Goal: Contribute content: Contribute content

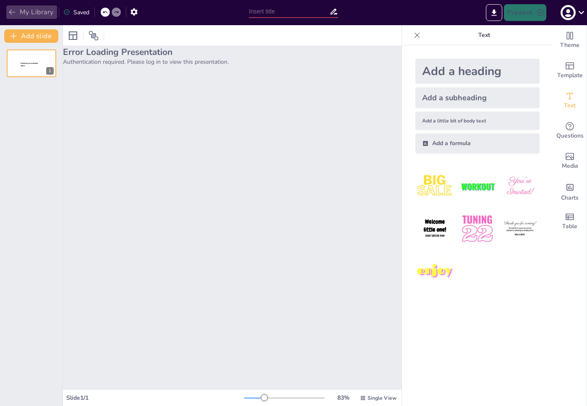
click at [32, 9] on button "My Library" at bounding box center [31, 11] width 51 height 13
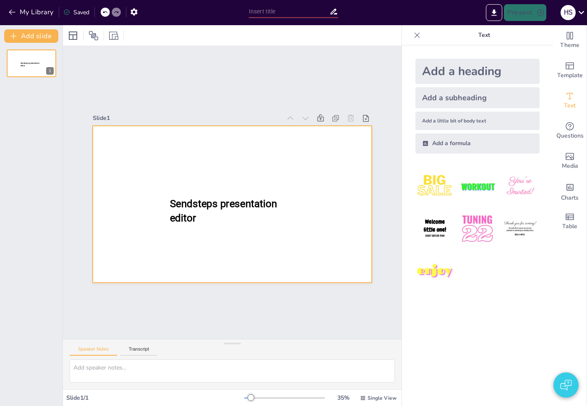
type input "test"
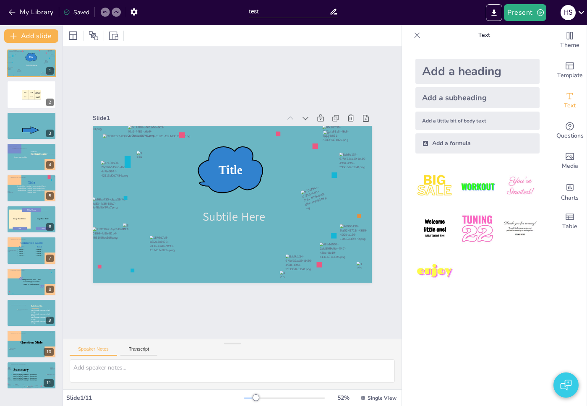
click at [573, 377] on button "button" at bounding box center [565, 385] width 25 height 25
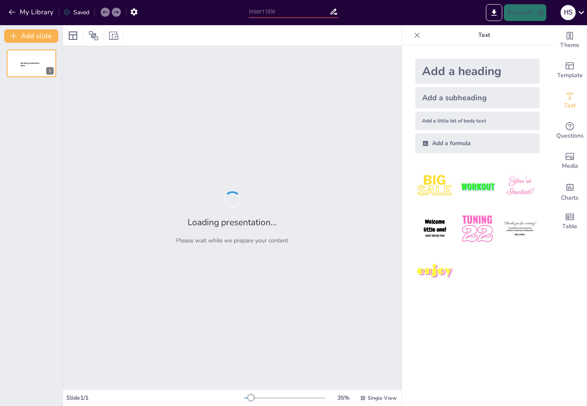
type input "test"
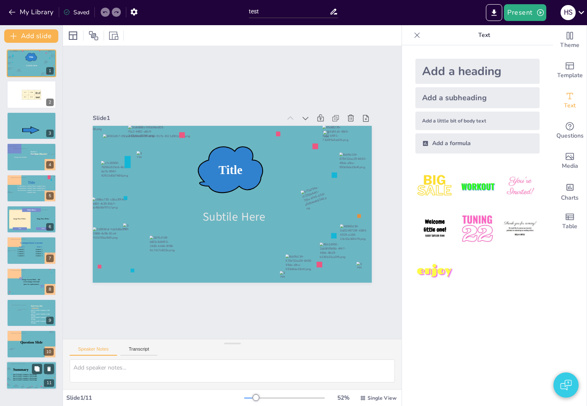
click at [30, 387] on div at bounding box center [30, 388] width 7 height 4
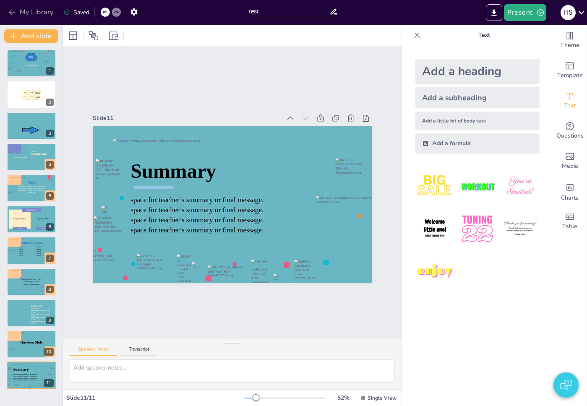
click at [33, 9] on button "My Library" at bounding box center [31, 11] width 51 height 13
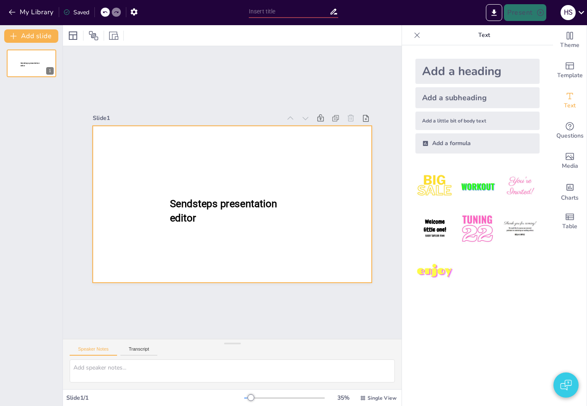
type input "Understanding Large Language Models: A Quiz"
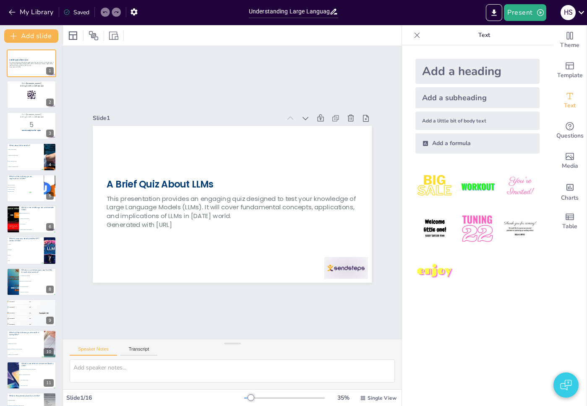
checkbox input "true"
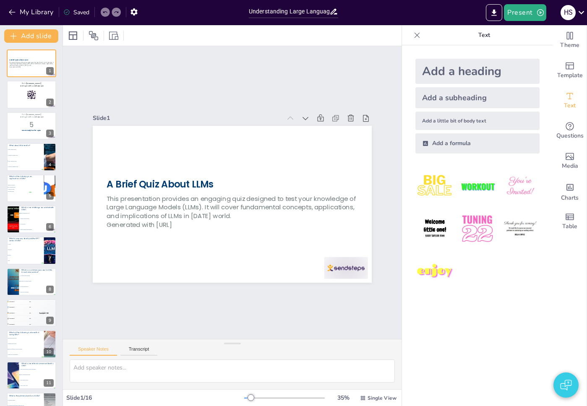
checkbox input "true"
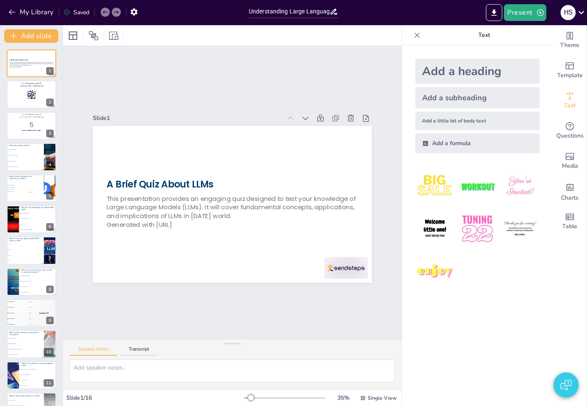
checkbox input "true"
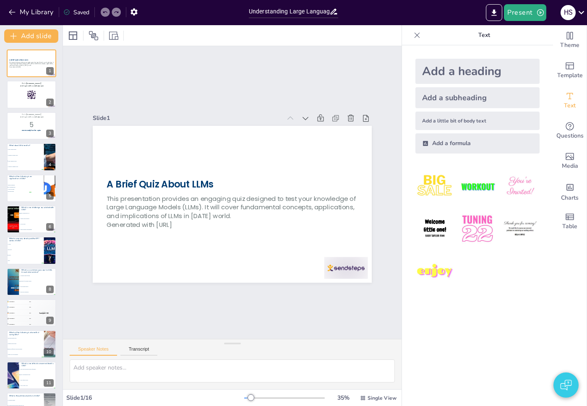
checkbox input "true"
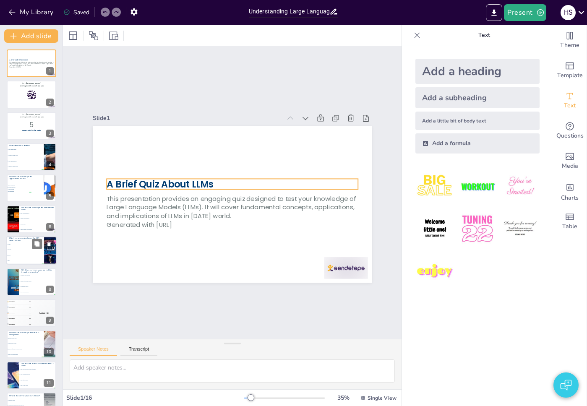
checkbox input "true"
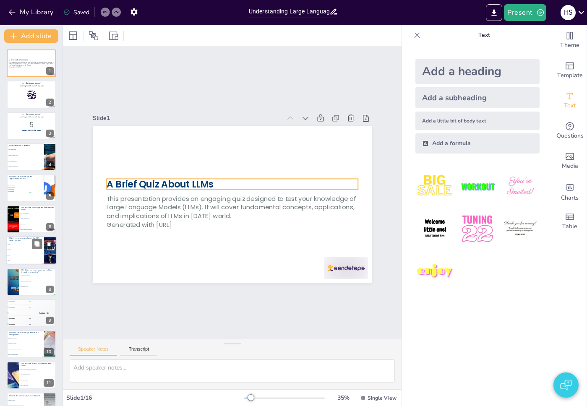
checkbox input "true"
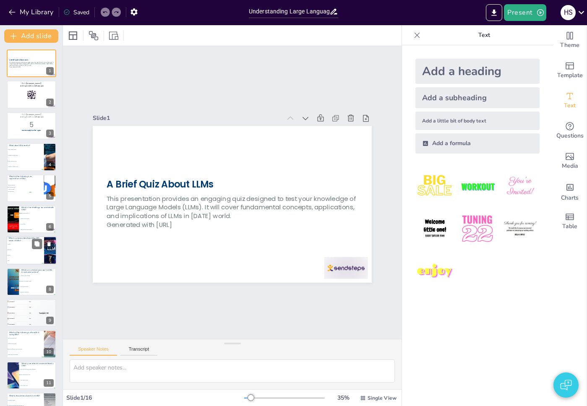
checkbox input "true"
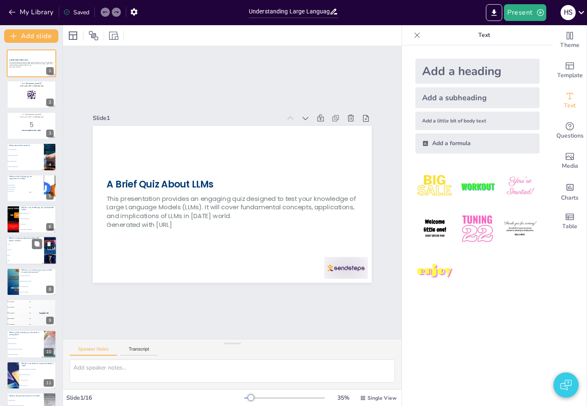
checkbox input "true"
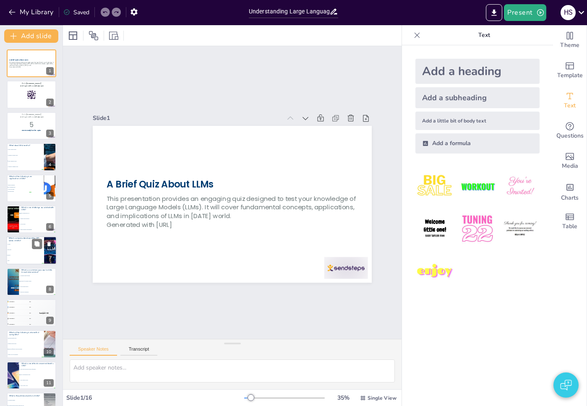
checkbox input "true"
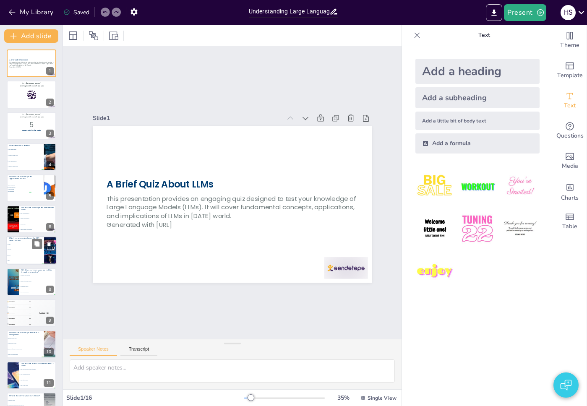
checkbox input "true"
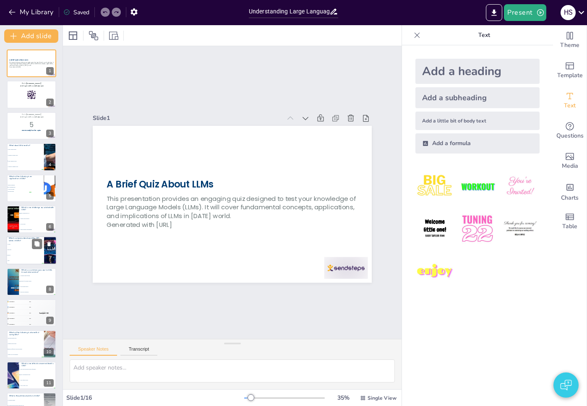
checkbox input "true"
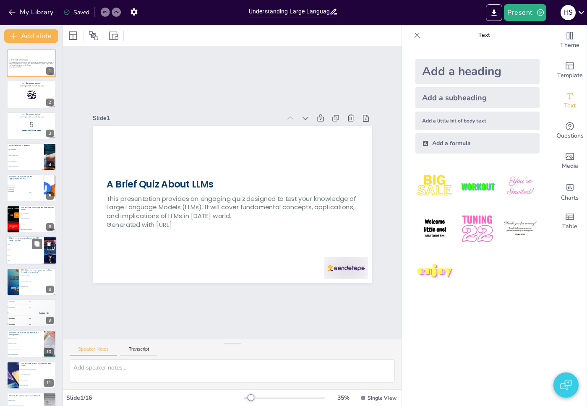
checkbox input "true"
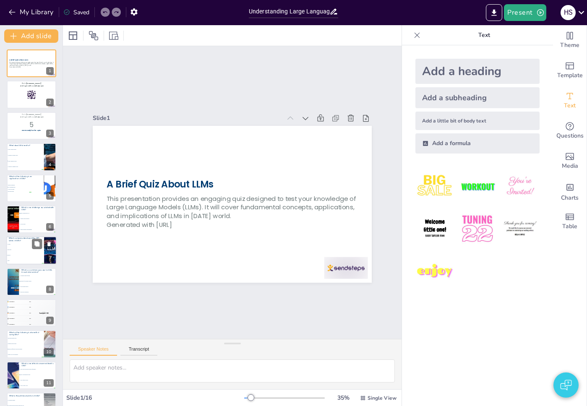
checkbox input "true"
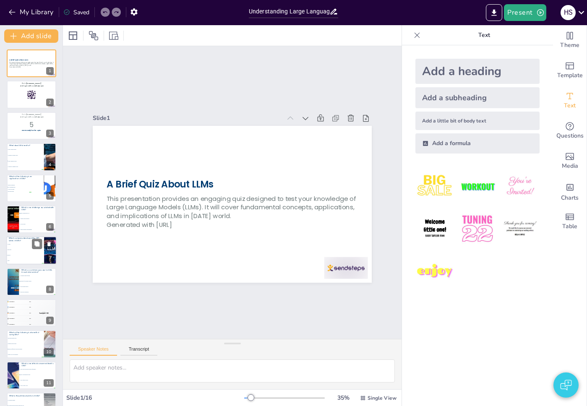
checkbox input "true"
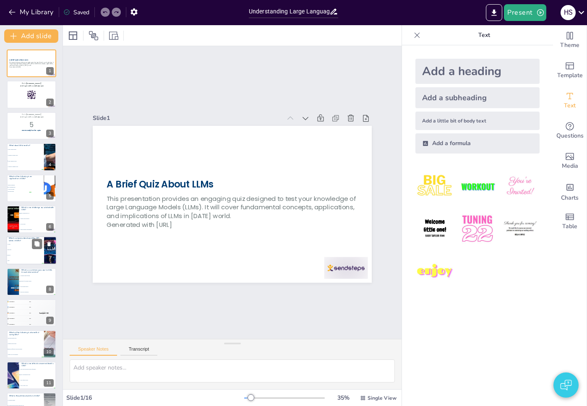
checkbox input "true"
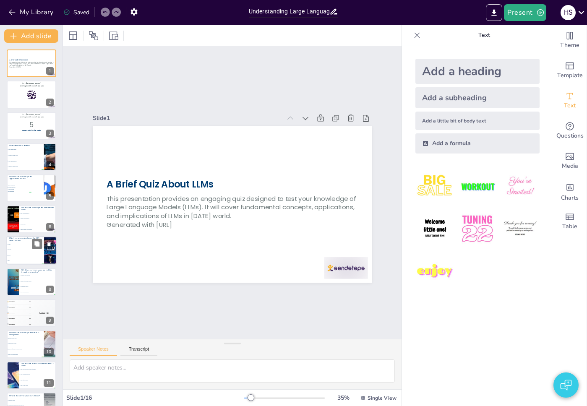
checkbox input "true"
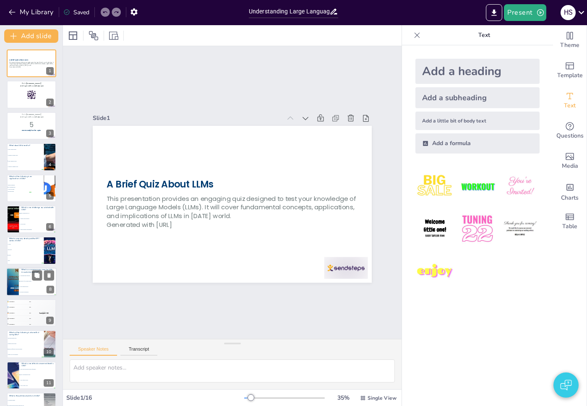
checkbox input "true"
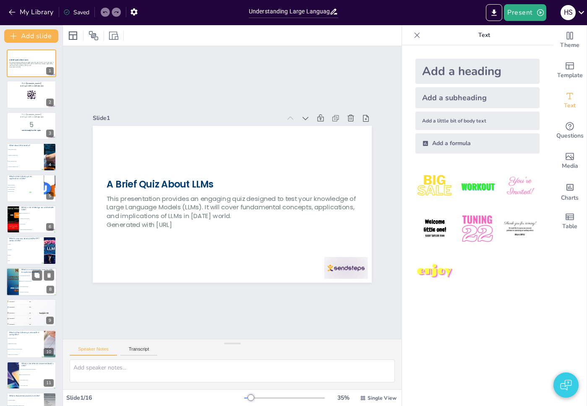
checkbox input "true"
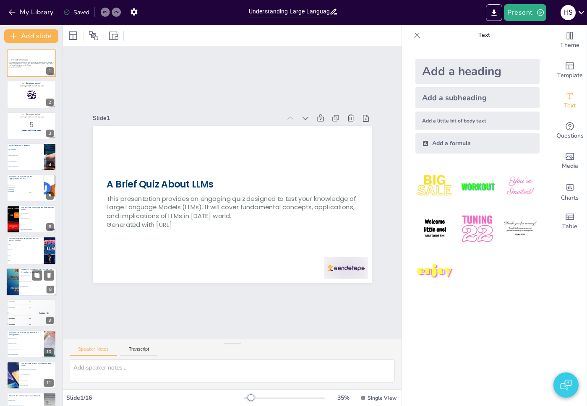
checkbox input "true"
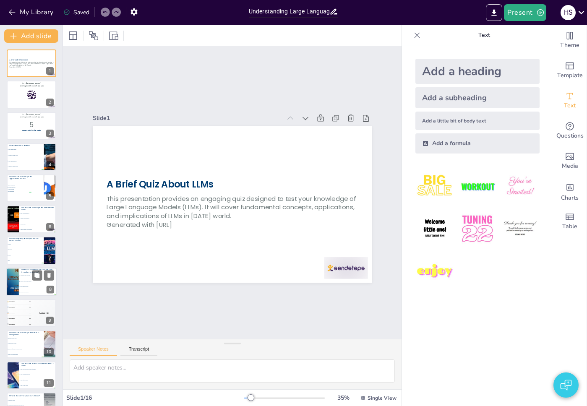
checkbox input "true"
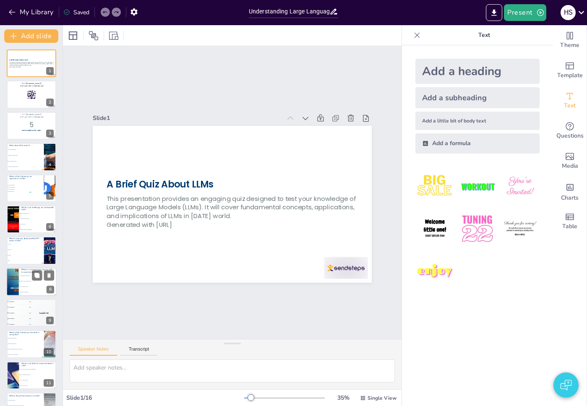
checkbox input "true"
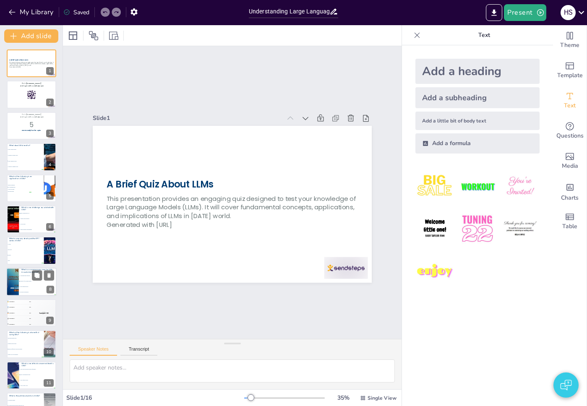
checkbox input "true"
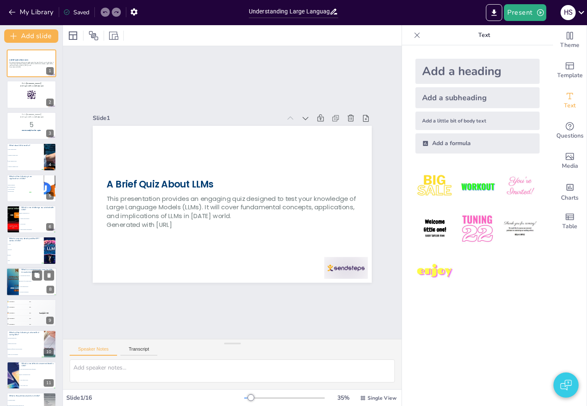
scroll to position [146, 0]
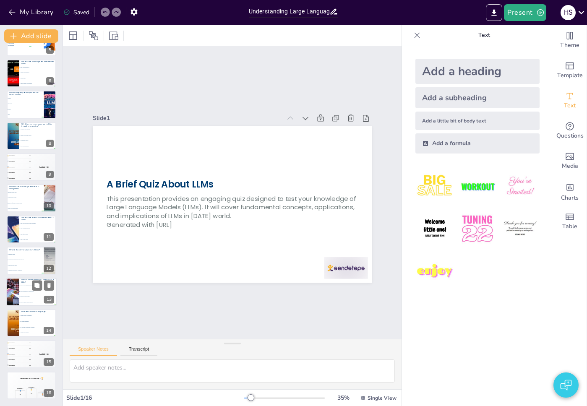
checkbox input "true"
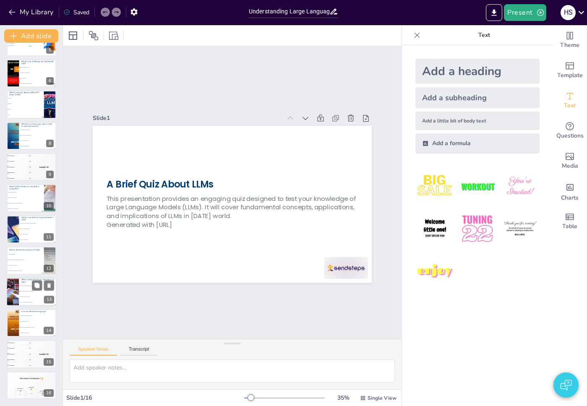
checkbox input "true"
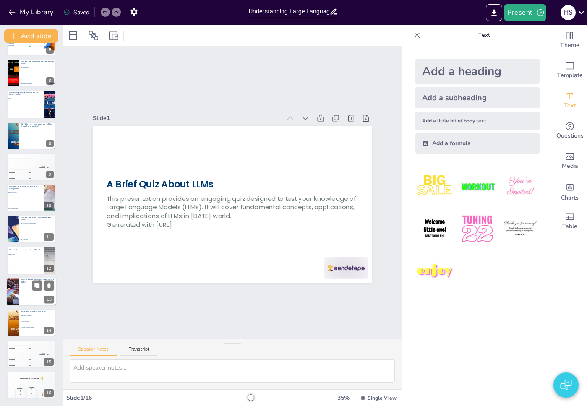
checkbox input "true"
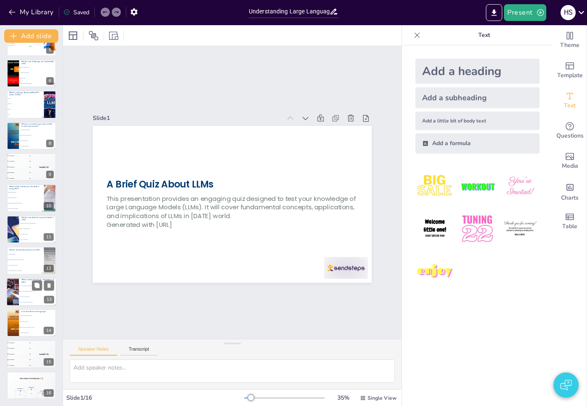
checkbox input "true"
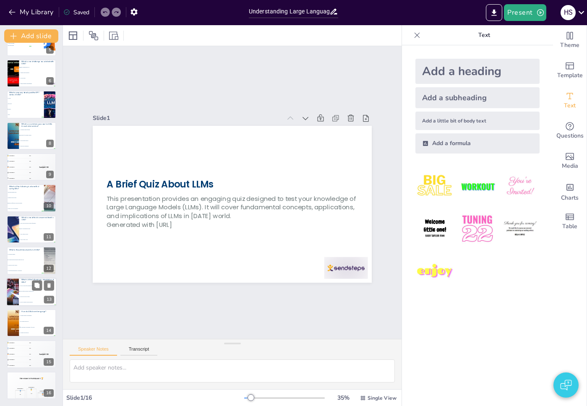
checkbox input "true"
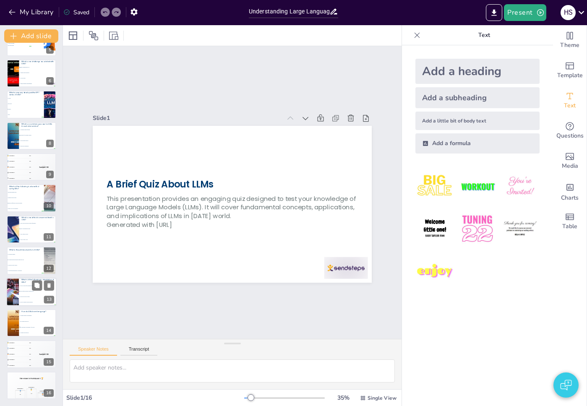
checkbox input "true"
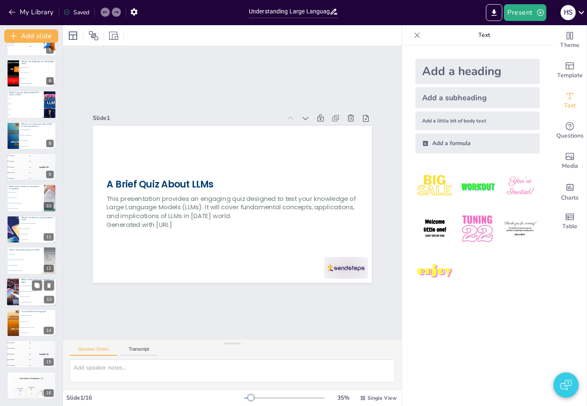
checkbox input "true"
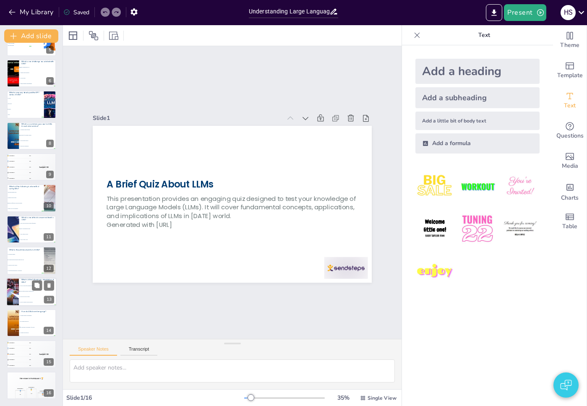
checkbox input "true"
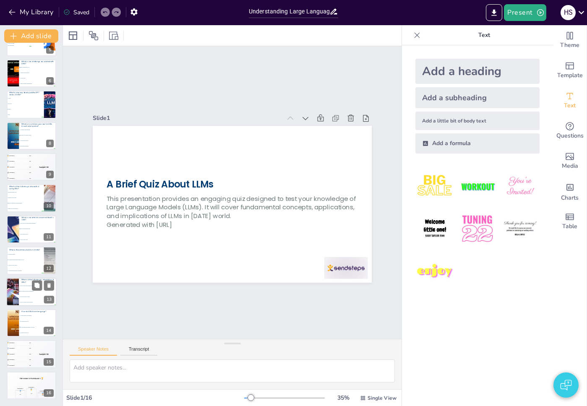
checkbox input "true"
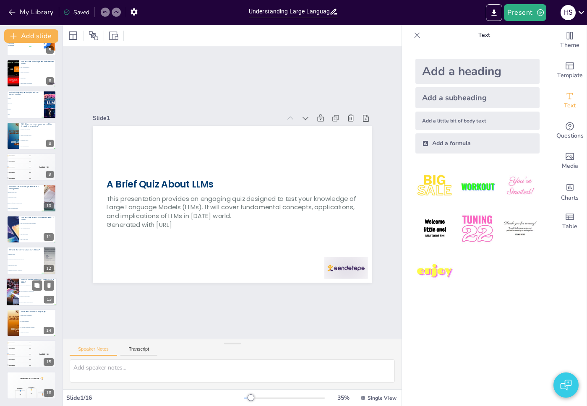
checkbox input "true"
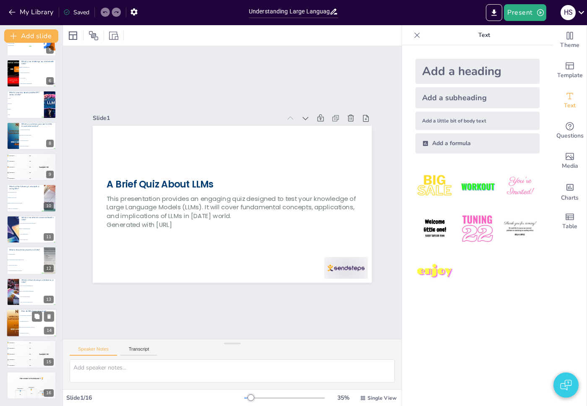
checkbox input "true"
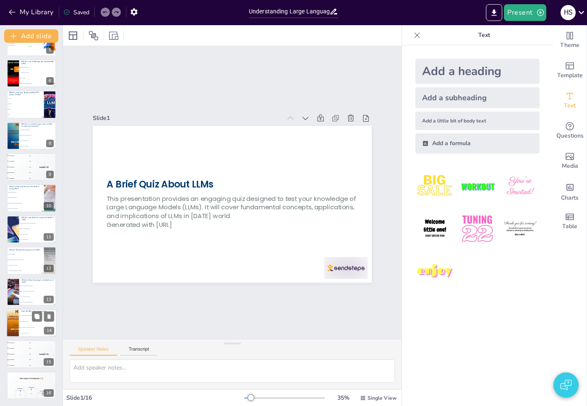
checkbox input "true"
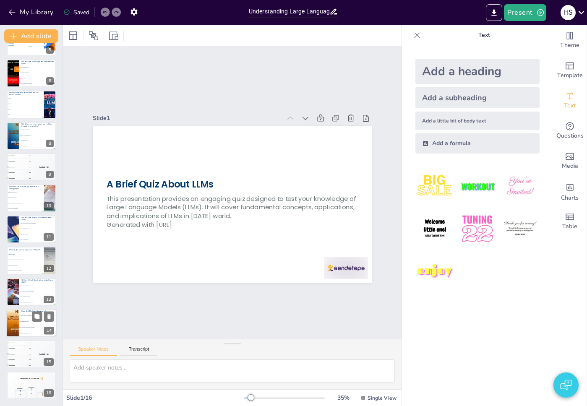
checkbox input "true"
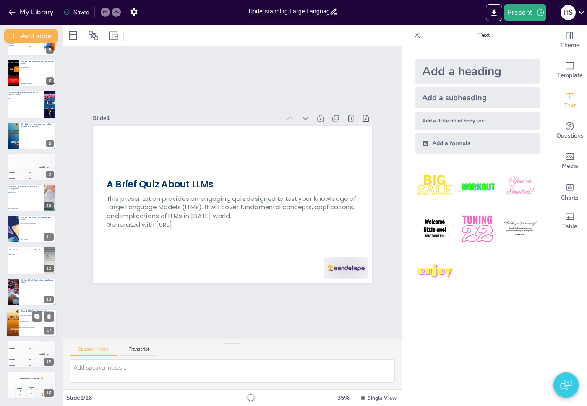
checkbox input "true"
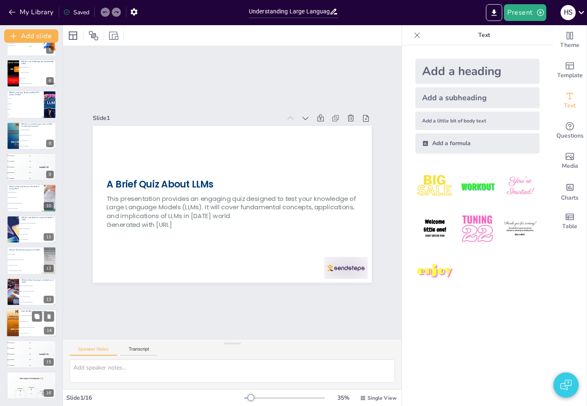
checkbox input "true"
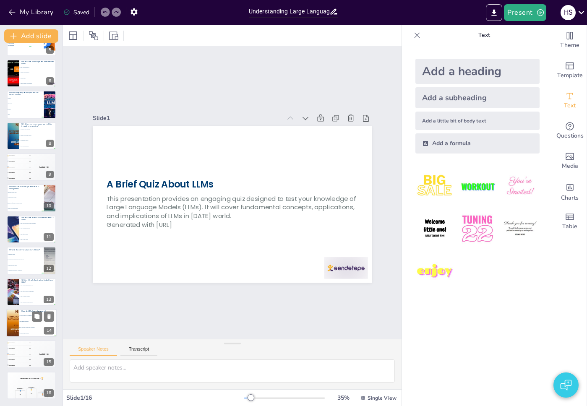
checkbox input "true"
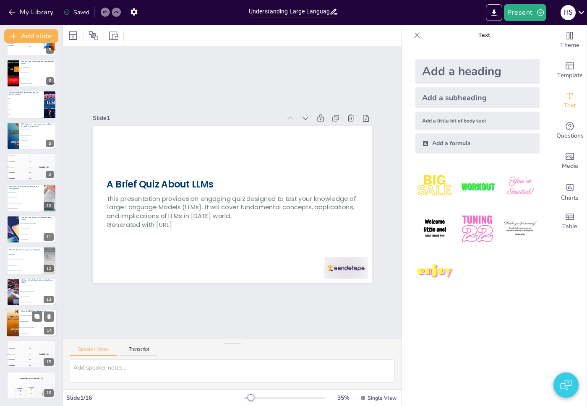
checkbox input "true"
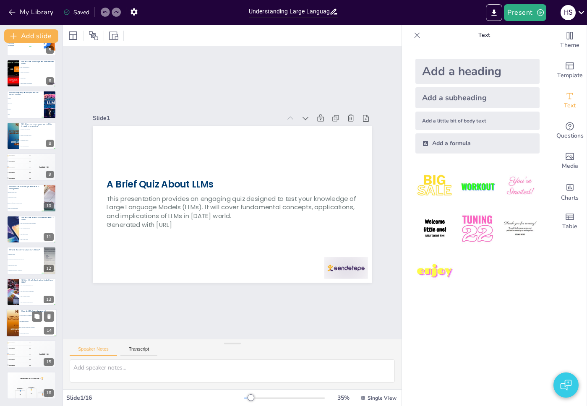
checkbox input "true"
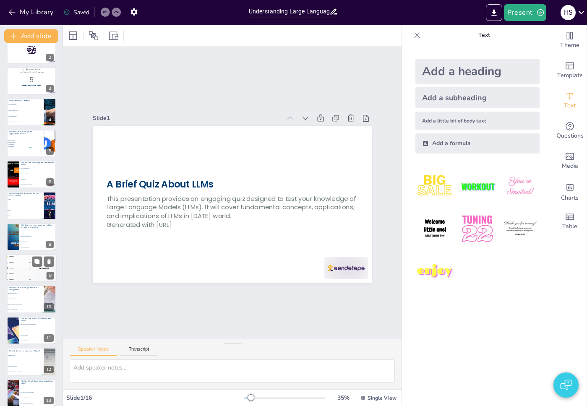
scroll to position [0, 0]
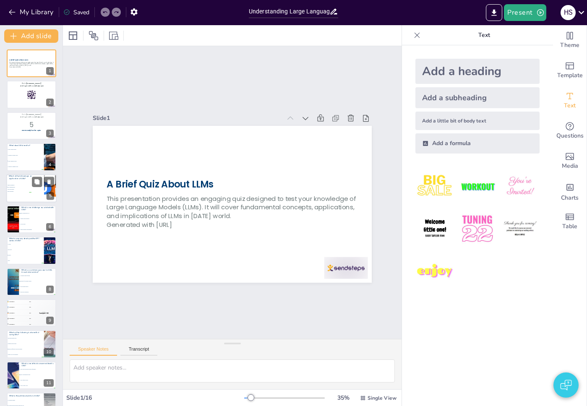
click at [19, 191] on span "Data encryption" at bounding box center [19, 191] width 23 height 1
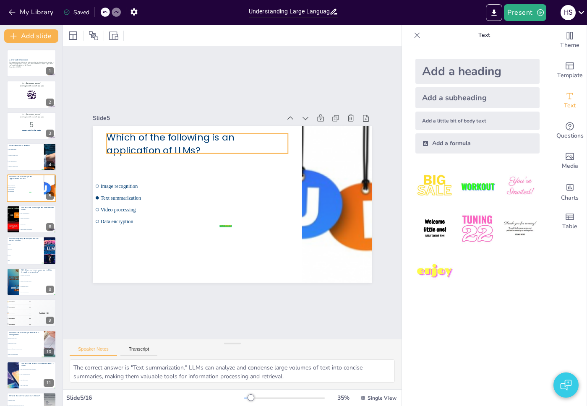
click at [143, 140] on p "Which of the following is an application of LLMs?" at bounding box center [197, 143] width 181 height 26
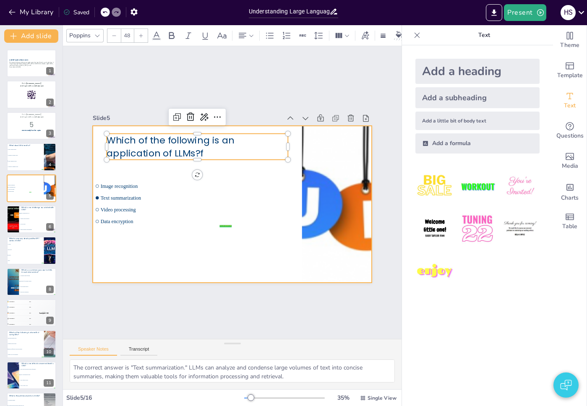
click at [157, 161] on div at bounding box center [232, 204] width 279 height 157
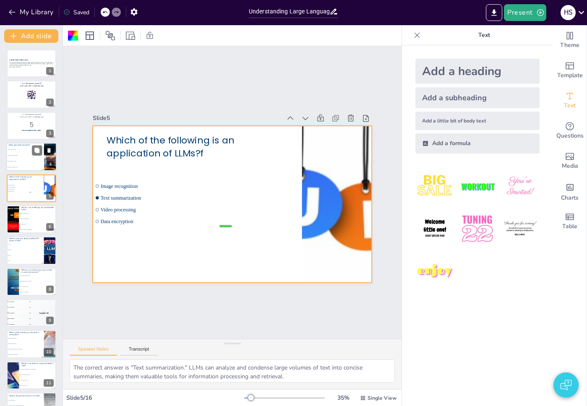
click at [49, 150] on icon at bounding box center [48, 150] width 3 height 5
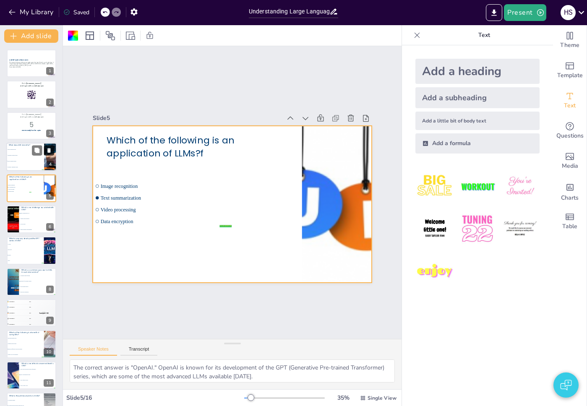
click at [49, 150] on icon at bounding box center [48, 150] width 3 height 5
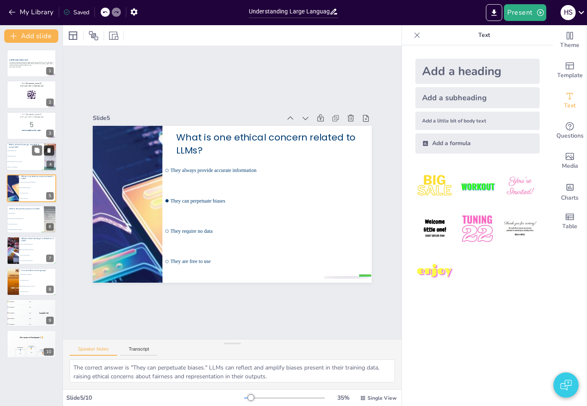
click at [49, 150] on icon at bounding box center [48, 150] width 3 height 5
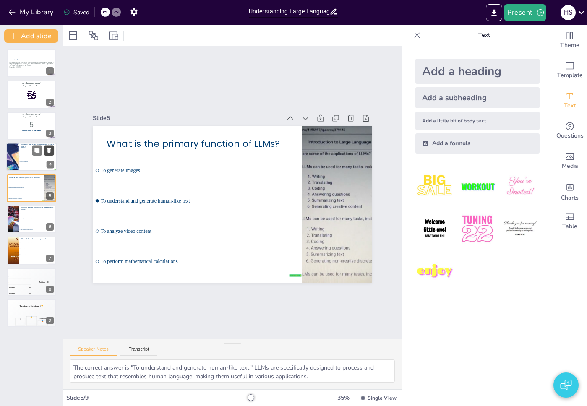
click at [49, 150] on icon at bounding box center [48, 150] width 3 height 5
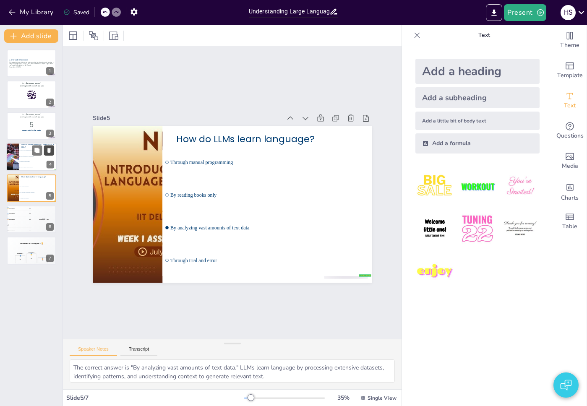
click at [49, 150] on icon at bounding box center [48, 150] width 3 height 5
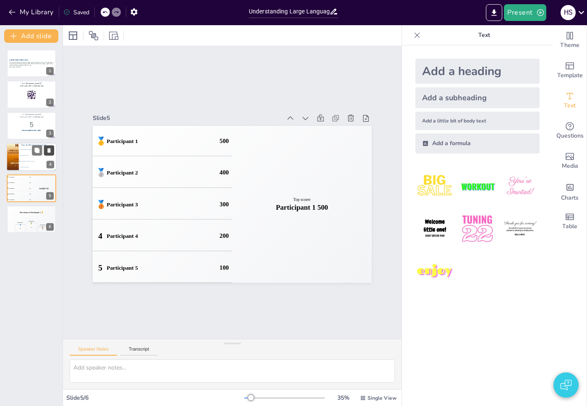
click at [49, 150] on icon at bounding box center [48, 150] width 3 height 5
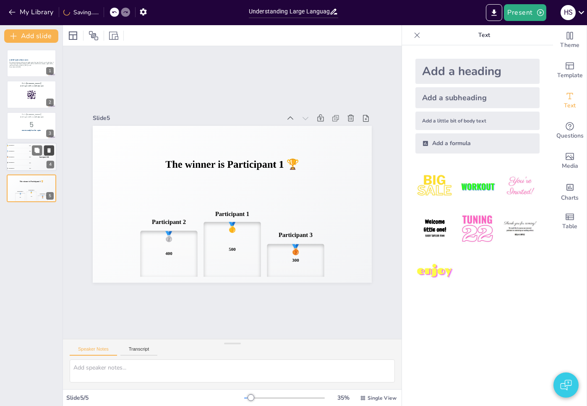
click at [49, 150] on icon at bounding box center [48, 150] width 3 height 5
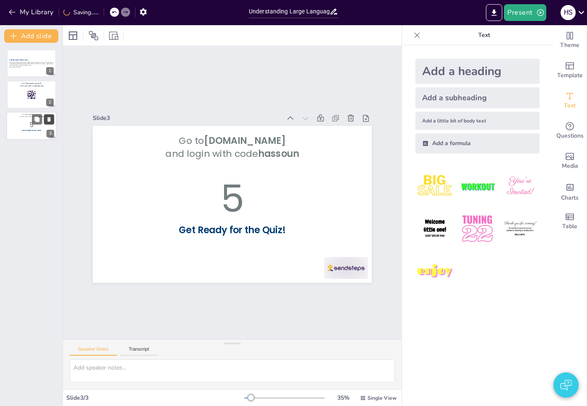
click at [48, 120] on icon at bounding box center [48, 119] width 3 height 5
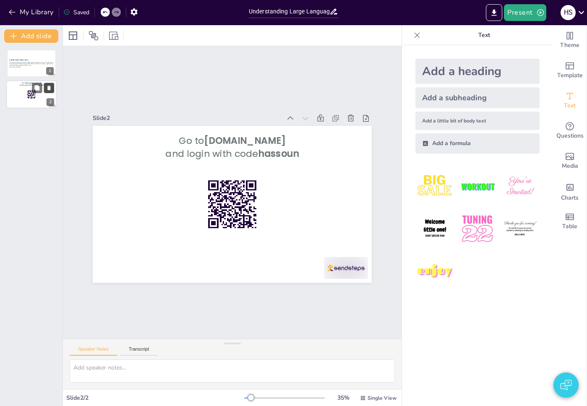
click at [52, 87] on button at bounding box center [49, 88] width 10 height 10
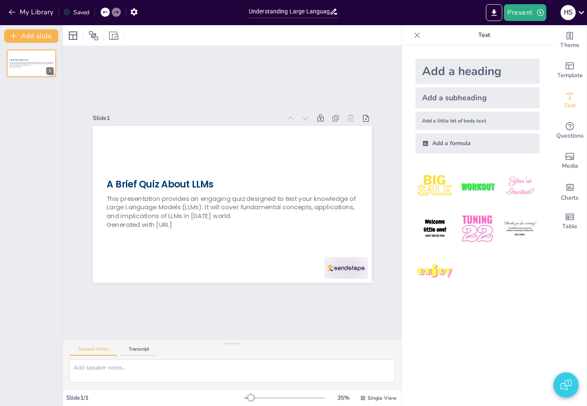
click at [53, 26] on div "Add slide A Brief Quiz About LLMs This presentation provides an engaging quiz d…" at bounding box center [31, 215] width 63 height 381
click at [574, 386] on button "button" at bounding box center [565, 385] width 25 height 25
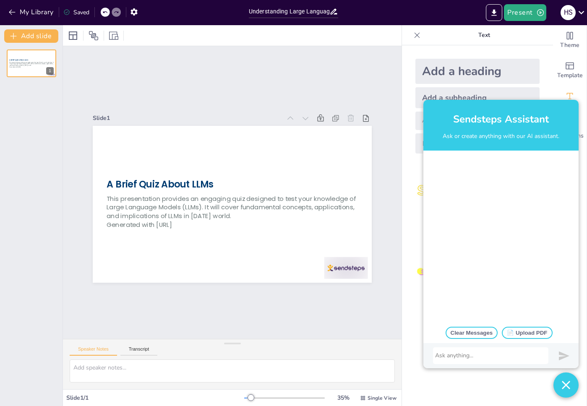
click at [474, 356] on div at bounding box center [490, 356] width 111 height 8
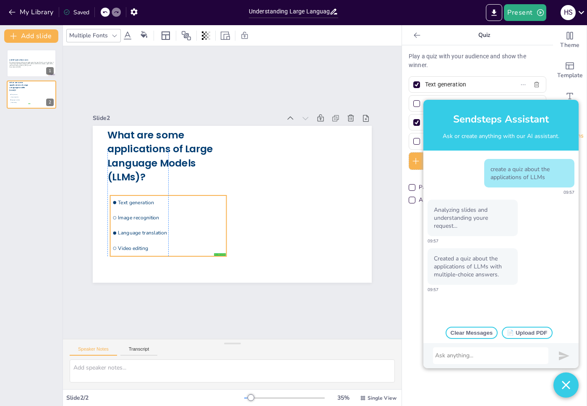
drag, startPoint x: 195, startPoint y: 201, endPoint x: 195, endPoint y: 230, distance: 29.0
click at [195, 230] on span "Language translation" at bounding box center [171, 233] width 106 height 7
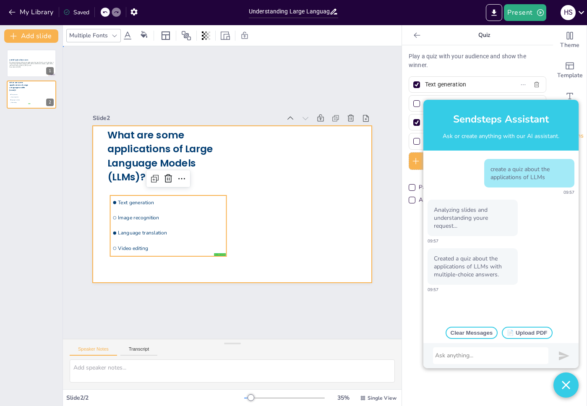
click at [267, 170] on div at bounding box center [232, 204] width 279 height 157
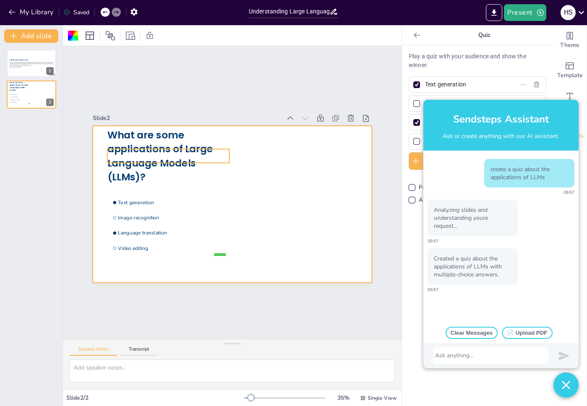
click at [180, 151] on span "What are some applications of Large Language Models (LLMs)?" at bounding box center [160, 155] width 106 height 55
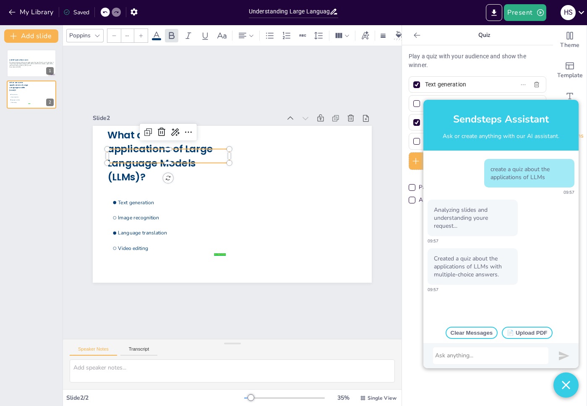
click at [209, 156] on p "What are some applications of Large Language Models (LLMs)?" at bounding box center [168, 155] width 122 height 55
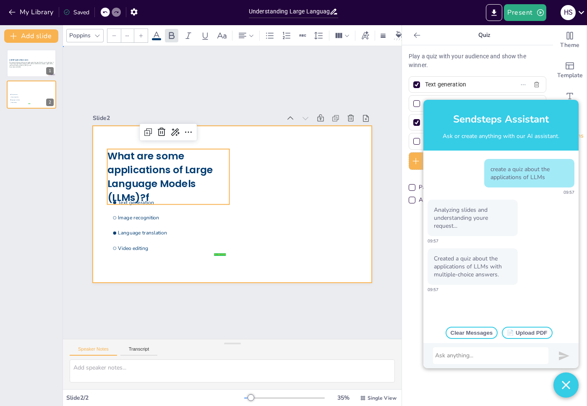
click at [269, 159] on div at bounding box center [232, 204] width 279 height 157
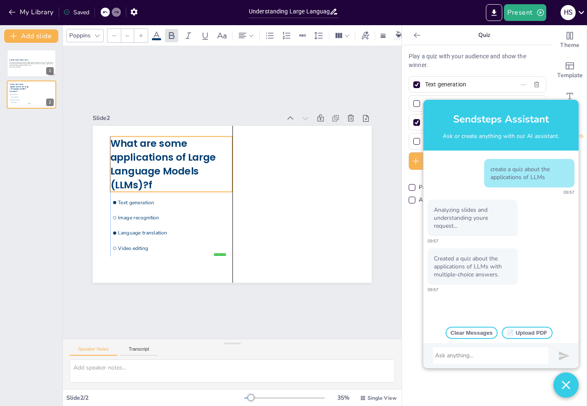
drag, startPoint x: 177, startPoint y: 168, endPoint x: 176, endPoint y: 155, distance: 12.6
click at [176, 155] on span "What are some applications of Large Language Models (LLMs)?f" at bounding box center [163, 163] width 106 height 55
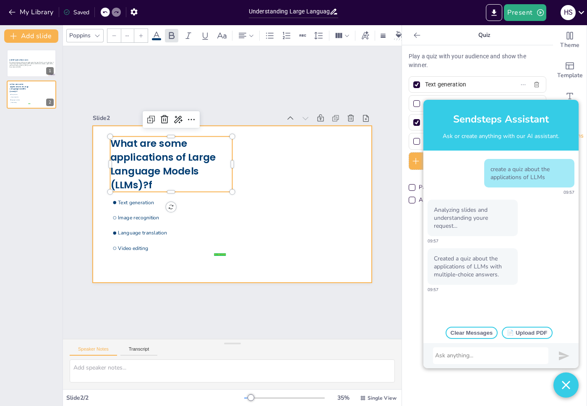
click at [264, 176] on div at bounding box center [232, 204] width 279 height 157
click at [190, 169] on span "What are some applications of Large Language Models (LLMs)?f" at bounding box center [163, 163] width 106 height 55
click at [333, 197] on div at bounding box center [232, 204] width 279 height 157
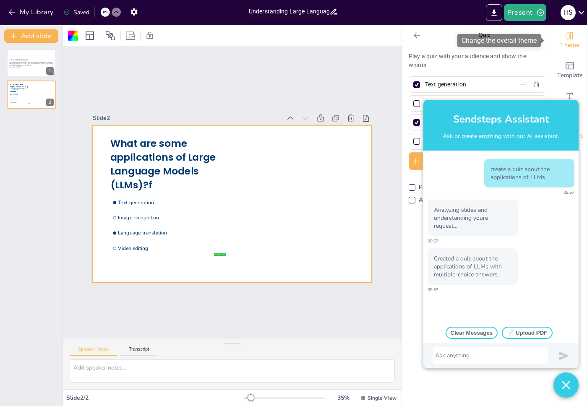
click at [565, 40] on icon "Change the overall theme" at bounding box center [570, 36] width 10 height 10
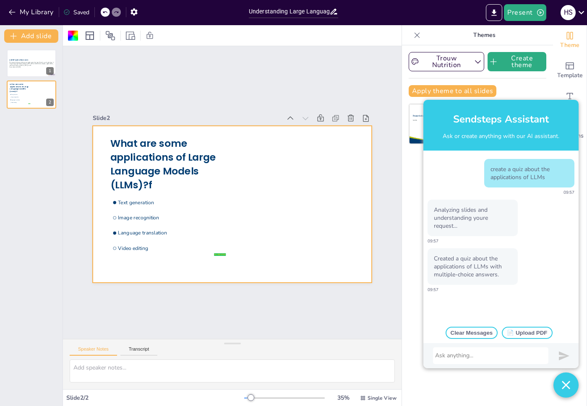
click at [564, 379] on img "button" at bounding box center [566, 385] width 8 height 25
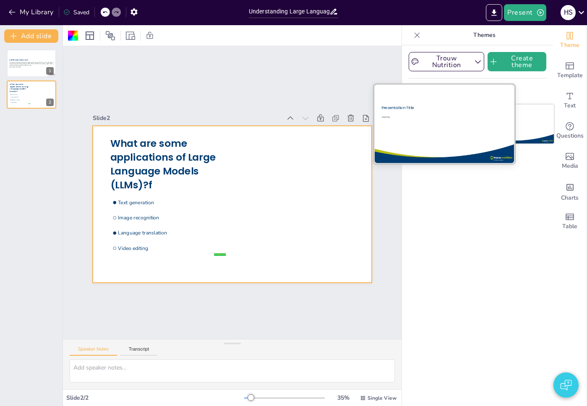
click at [434, 134] on div at bounding box center [443, 123] width 141 height 79
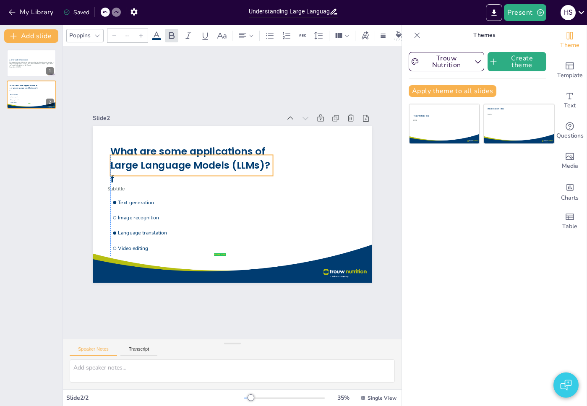
drag, startPoint x: 203, startPoint y: 169, endPoint x: 203, endPoint y: 162, distance: 7.6
click at [203, 162] on span "What are some applications of Large Language Models (LLMs)?f" at bounding box center [190, 166] width 160 height 42
click at [116, 185] on span "Subtitle" at bounding box center [115, 188] width 17 height 7
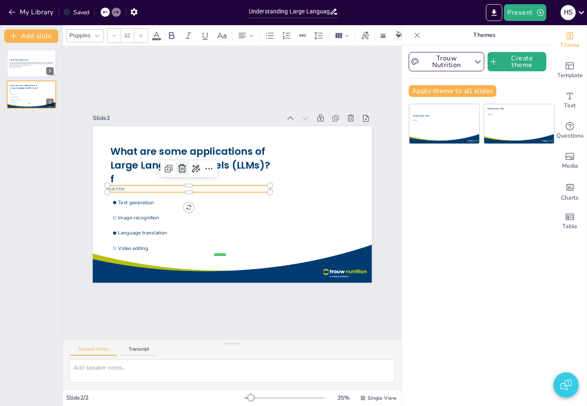
click at [179, 167] on icon at bounding box center [182, 169] width 10 height 10
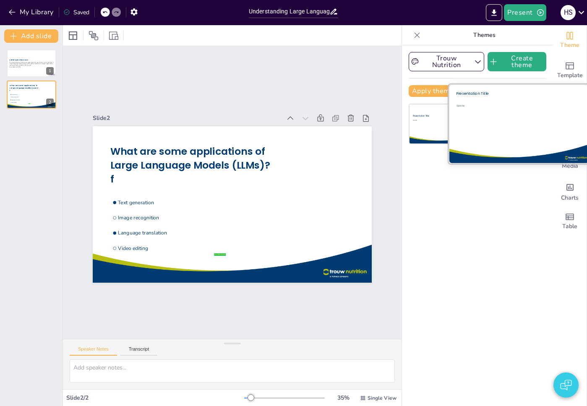
click at [528, 130] on div "Subtitle" at bounding box center [513, 122] width 115 height 37
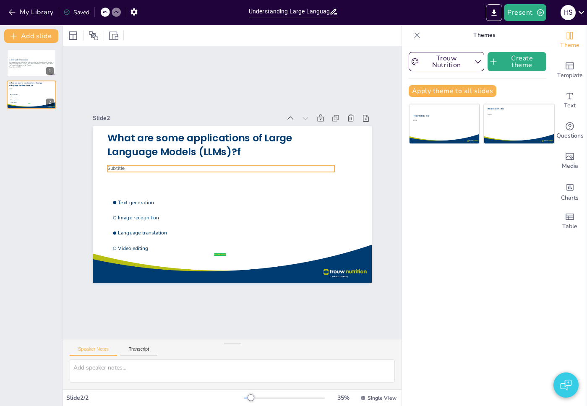
click at [129, 165] on p "Subtitle" at bounding box center [220, 168] width 227 height 7
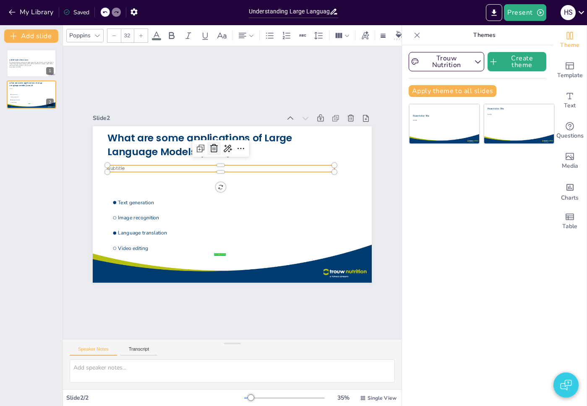
click at [210, 146] on icon at bounding box center [214, 148] width 10 height 10
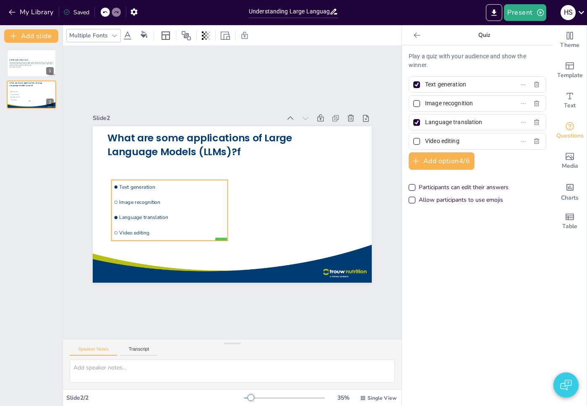
drag, startPoint x: 140, startPoint y: 225, endPoint x: 141, endPoint y: 209, distance: 15.6
click at [141, 211] on li "Language translation" at bounding box center [170, 218] width 116 height 14
click at [571, 35] on div "Theme" at bounding box center [570, 40] width 34 height 30
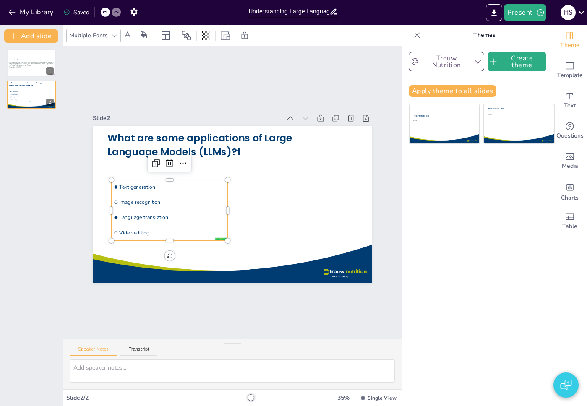
click at [450, 63] on button "Trouw Nutrition" at bounding box center [447, 61] width 76 height 19
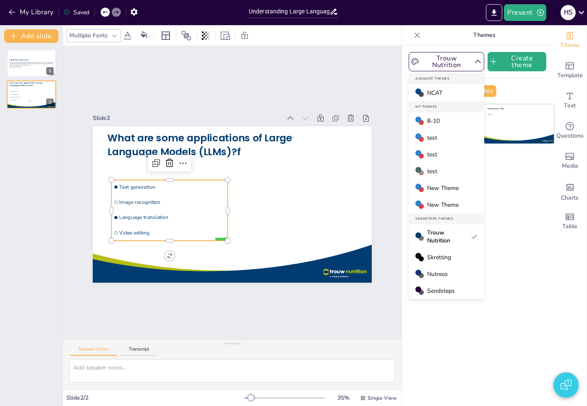
click at [442, 119] on div "8-10" at bounding box center [447, 120] width 76 height 17
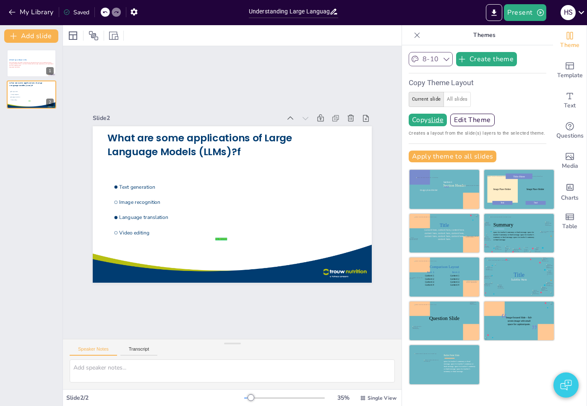
click at [427, 61] on button "8-10" at bounding box center [431, 59] width 44 height 14
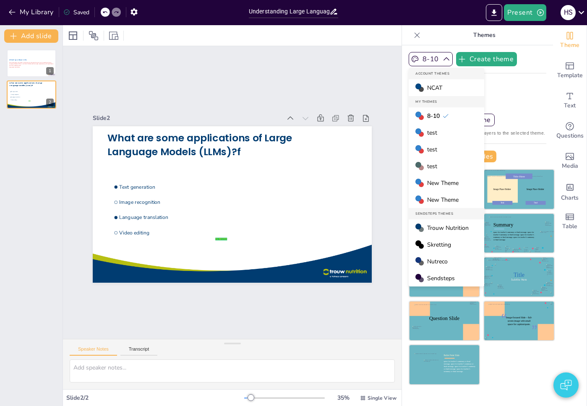
click at [425, 138] on div "test" at bounding box center [447, 132] width 76 height 17
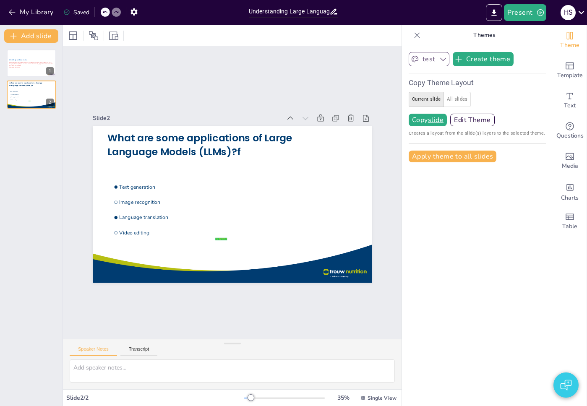
click at [439, 61] on icon "button" at bounding box center [443, 59] width 8 height 8
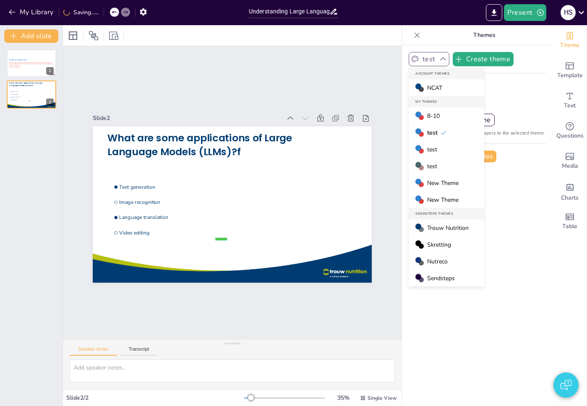
click at [431, 151] on div "test" at bounding box center [447, 149] width 76 height 17
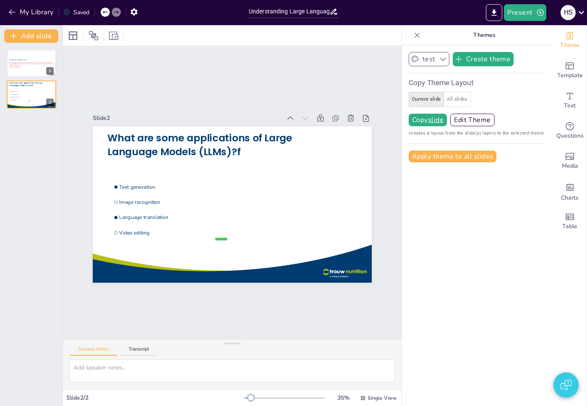
click at [421, 57] on button "test" at bounding box center [429, 59] width 41 height 14
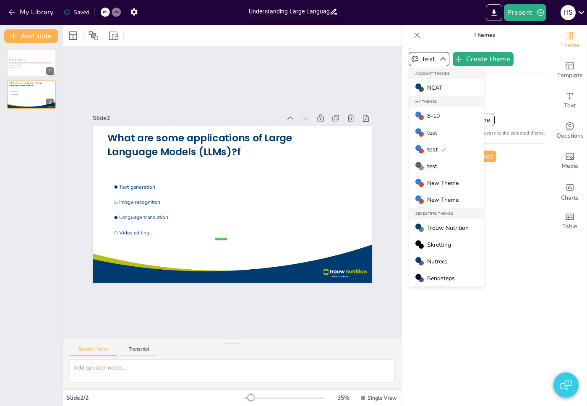
click at [427, 167] on span "test" at bounding box center [432, 166] width 10 height 8
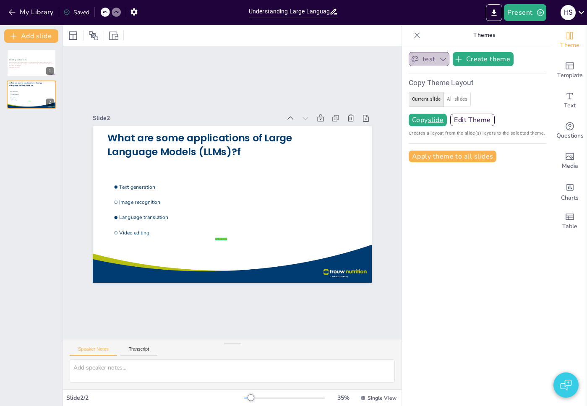
click at [420, 59] on button "test" at bounding box center [429, 59] width 41 height 14
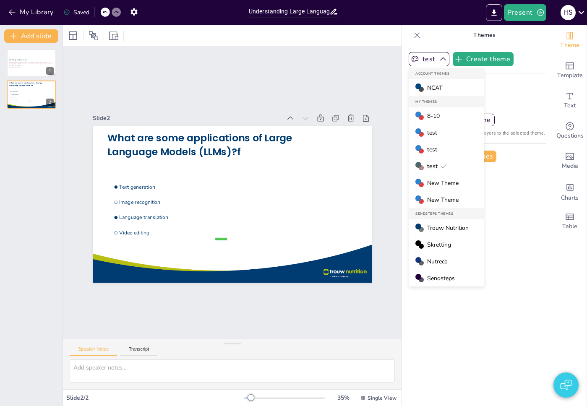
click at [427, 185] on span "New Theme" at bounding box center [442, 183] width 31 height 8
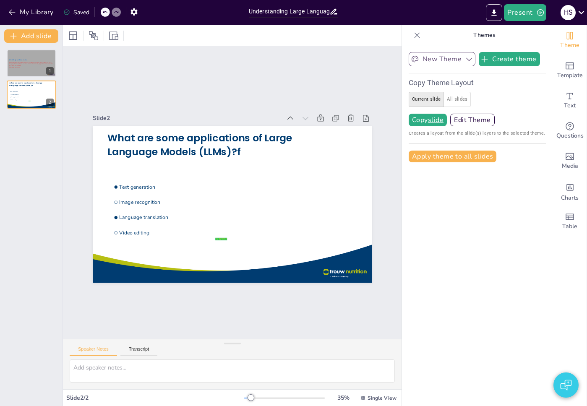
click at [425, 57] on button "New Theme" at bounding box center [442, 59] width 67 height 14
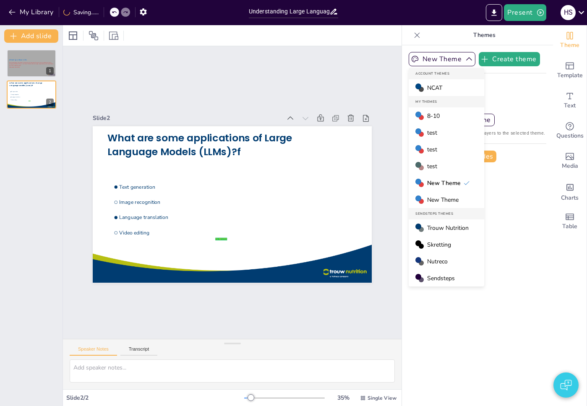
click at [441, 199] on span "New Theme" at bounding box center [442, 200] width 31 height 8
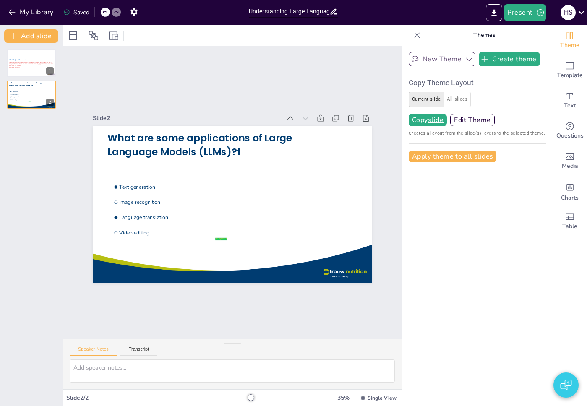
click at [451, 63] on button "New Theme" at bounding box center [442, 59] width 67 height 14
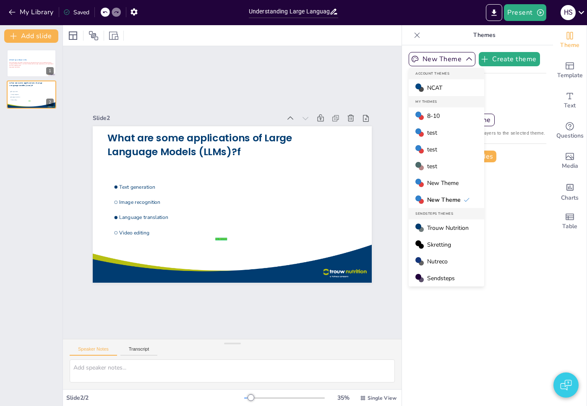
click at [444, 232] on div "Trouw Nutrition" at bounding box center [447, 227] width 76 height 17
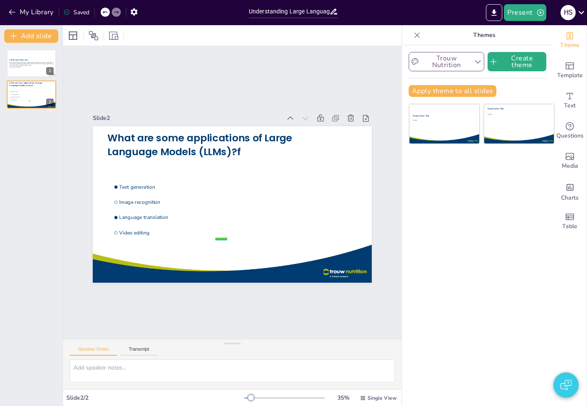
click at [426, 68] on button "Trouw Nutrition" at bounding box center [447, 61] width 76 height 19
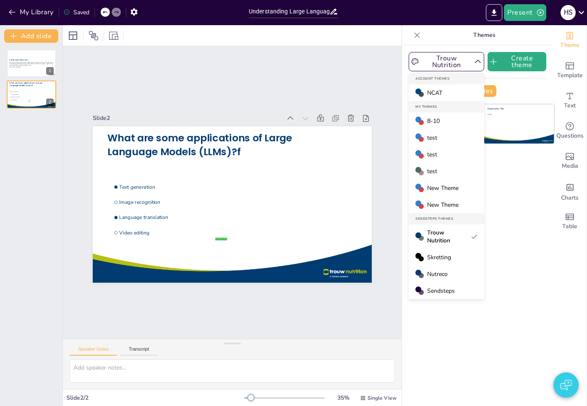
click at [438, 94] on div "NCAT" at bounding box center [447, 92] width 76 height 17
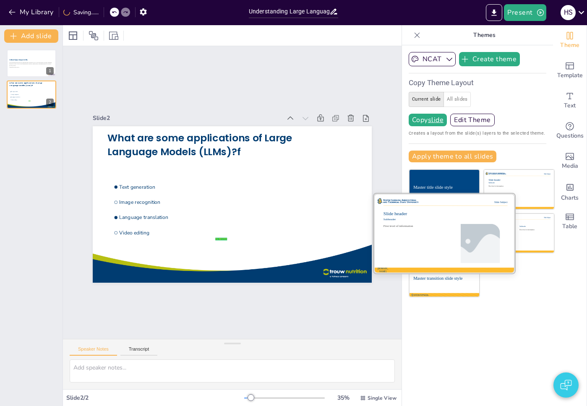
click at [459, 233] on div at bounding box center [480, 243] width 59 height 39
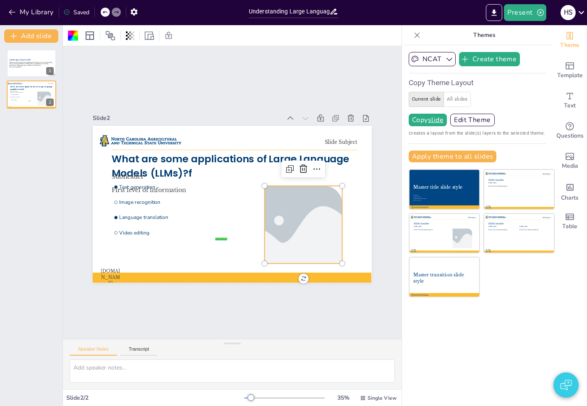
click at [289, 209] on div at bounding box center [303, 225] width 117 height 78
click at [265, 217] on div at bounding box center [304, 225] width 78 height 78
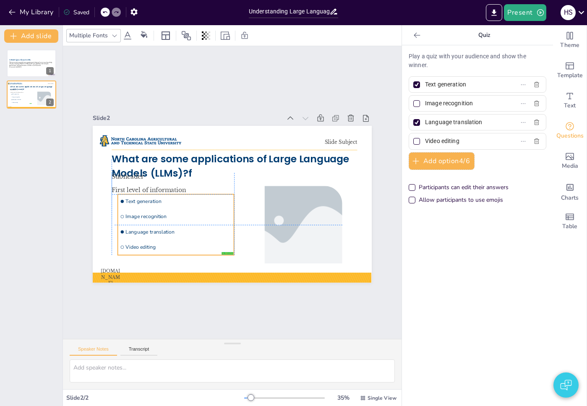
drag, startPoint x: 159, startPoint y: 206, endPoint x: 162, endPoint y: 220, distance: 14.6
click at [162, 220] on ul "Text generation Image recognition Language translation Video editing" at bounding box center [176, 224] width 116 height 61
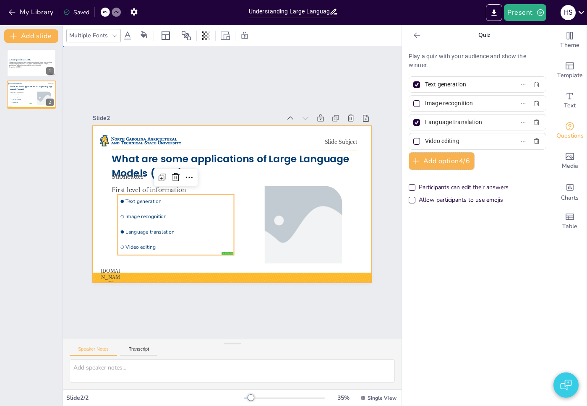
click at [243, 184] on div at bounding box center [232, 204] width 279 height 157
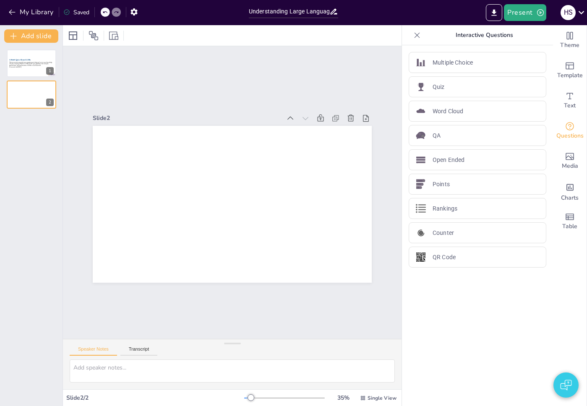
click at [259, 112] on div "Slide 2" at bounding box center [232, 118] width 279 height 12
click at [28, 62] on p "This presentation provides an engaging quiz designed to test your knowledge of …" at bounding box center [31, 64] width 45 height 5
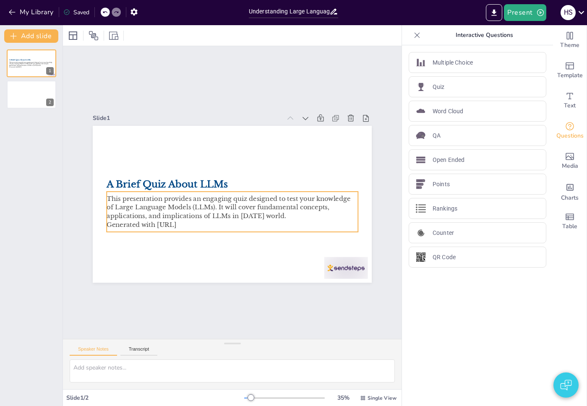
click at [200, 201] on p "This presentation provides an engaging quiz designed to test your knowledge of …" at bounding box center [232, 207] width 251 height 26
click at [559, 385] on button "button" at bounding box center [565, 385] width 25 height 25
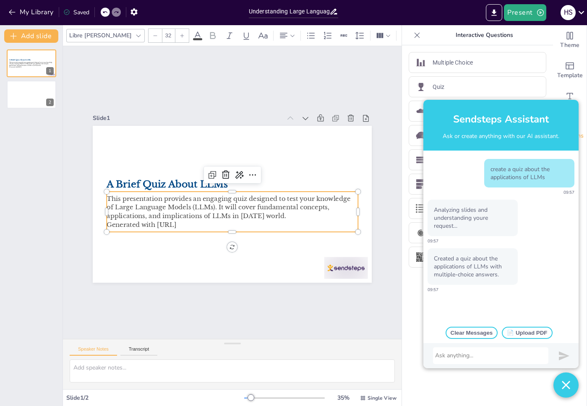
click at [501, 362] on div at bounding box center [490, 355] width 115 height 17
click at [499, 358] on div at bounding box center [490, 356] width 111 height 8
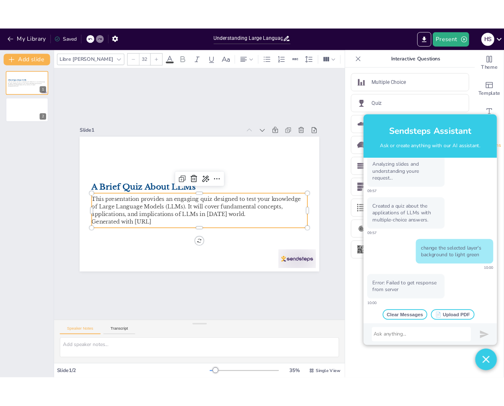
scroll to position [56, 0]
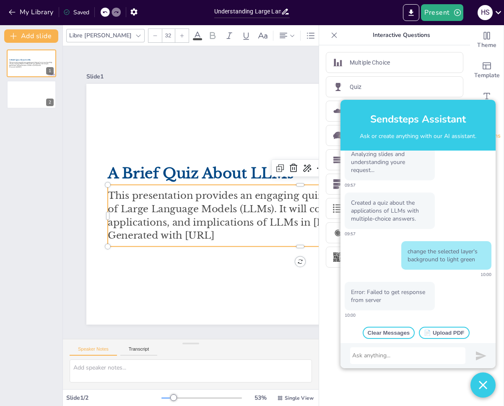
click at [433, 360] on div at bounding box center [407, 355] width 115 height 17
click at [425, 355] on div at bounding box center [407, 356] width 111 height 8
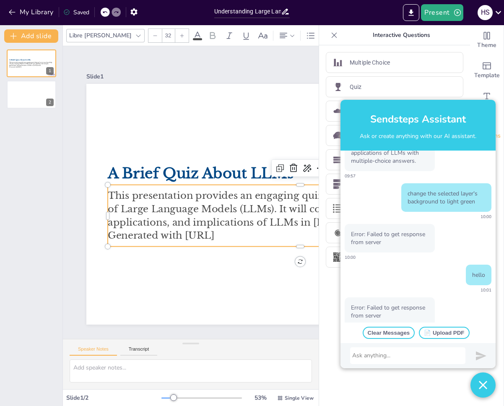
scroll to position [129, 0]
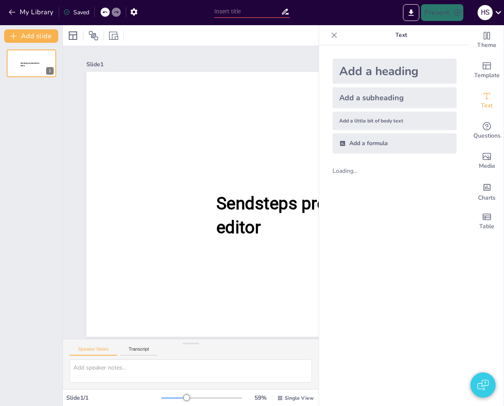
type input "Understanding Large Language Models: A Quiz"
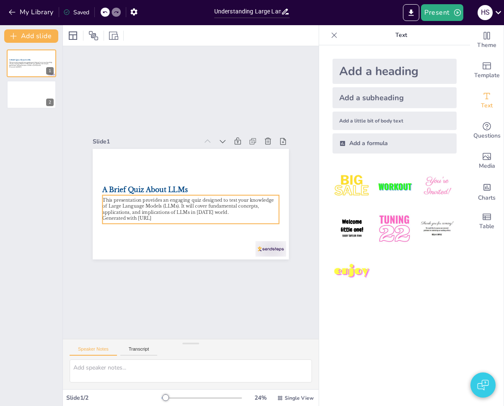
click at [167, 208] on p "This presentation provides an engaging quiz designed to test your knowledge of …" at bounding box center [190, 206] width 177 height 18
click at [476, 383] on button "button" at bounding box center [483, 385] width 25 height 25
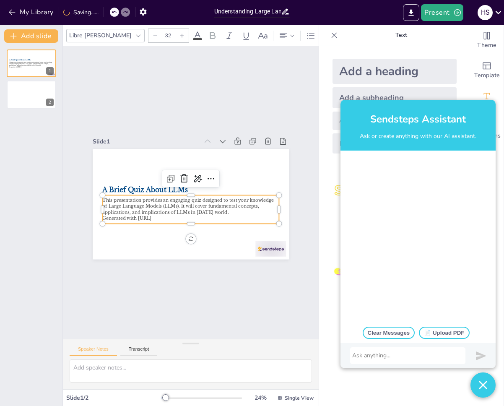
click at [402, 353] on div at bounding box center [407, 356] width 111 height 8
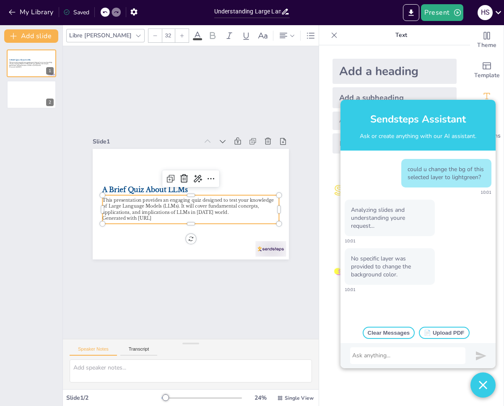
click at [400, 357] on div at bounding box center [407, 356] width 111 height 8
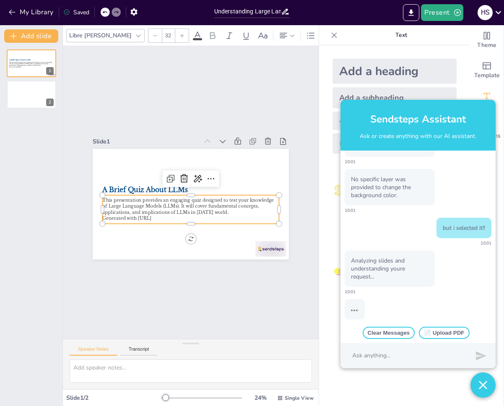
scroll to position [81, 0]
type input "--"
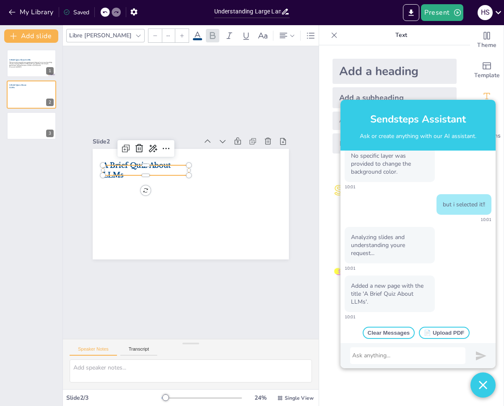
scroll to position [104, 0]
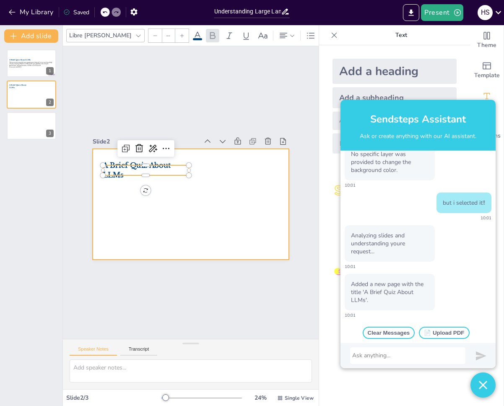
click at [193, 195] on div at bounding box center [191, 204] width 196 height 110
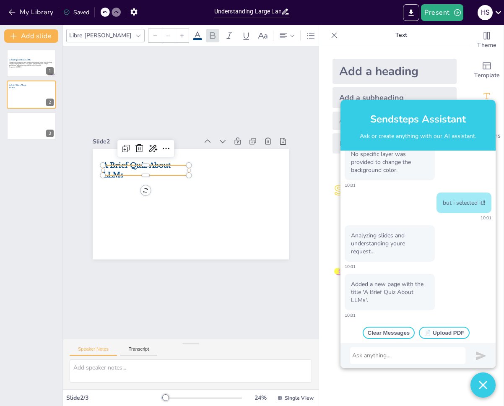
click at [130, 169] on p "A Brief Quiz About LLMs" at bounding box center [146, 170] width 86 height 19
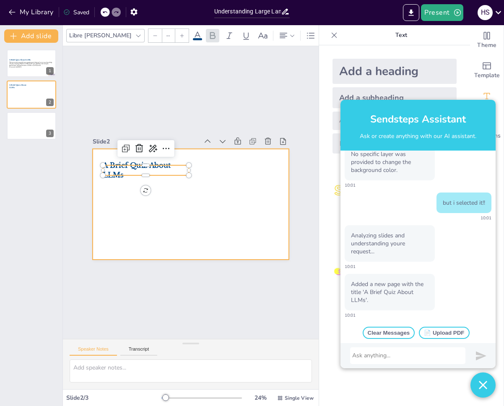
click at [186, 216] on div at bounding box center [191, 204] width 196 height 110
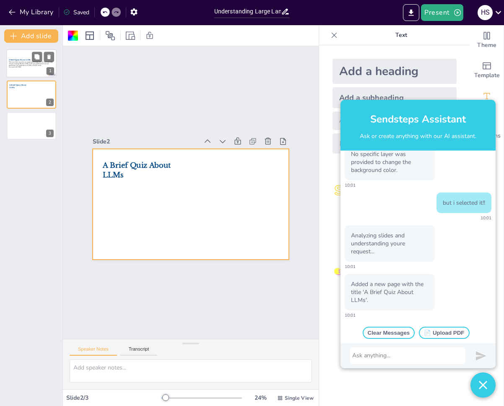
click at [23, 66] on p "Generated with [URL]" at bounding box center [31, 67] width 45 height 2
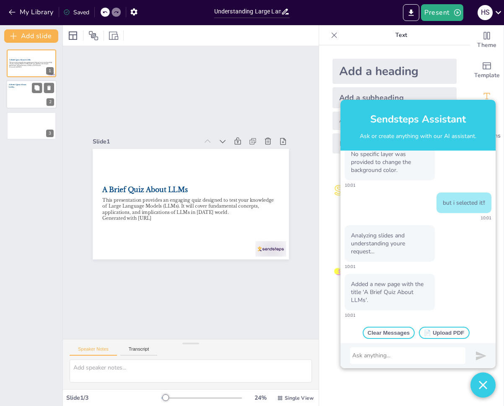
click at [16, 95] on div at bounding box center [31, 95] width 50 height 29
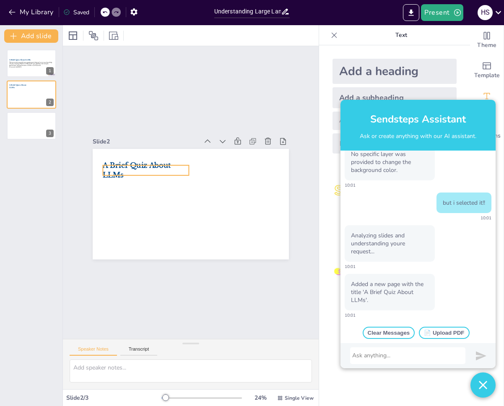
click at [145, 163] on span "A Brief Quiz About LLMs" at bounding box center [137, 170] width 68 height 18
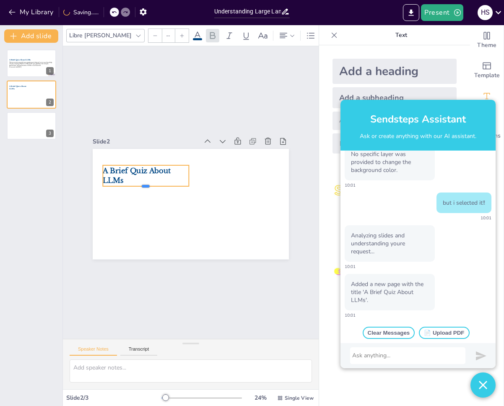
drag, startPoint x: 139, startPoint y: 174, endPoint x: 140, endPoint y: 185, distance: 11.0
click at [140, 186] on div at bounding box center [146, 189] width 86 height 7
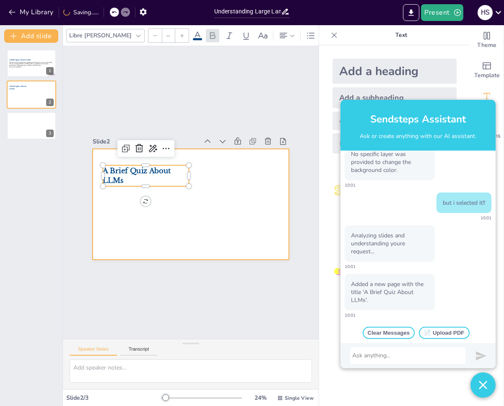
click at [186, 200] on div at bounding box center [191, 204] width 196 height 110
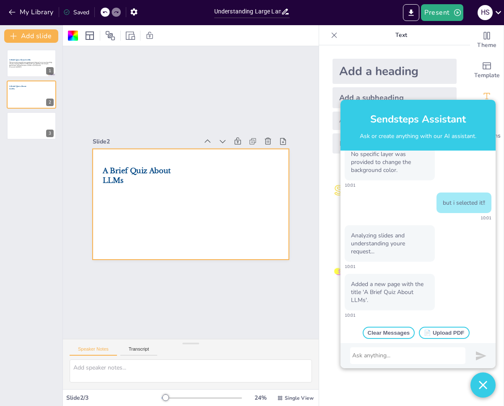
click at [195, 195] on div at bounding box center [191, 204] width 196 height 110
click at [460, 327] on button "📄 Upload PDF" at bounding box center [444, 333] width 50 height 12
click at [398, 354] on div at bounding box center [407, 356] width 111 height 8
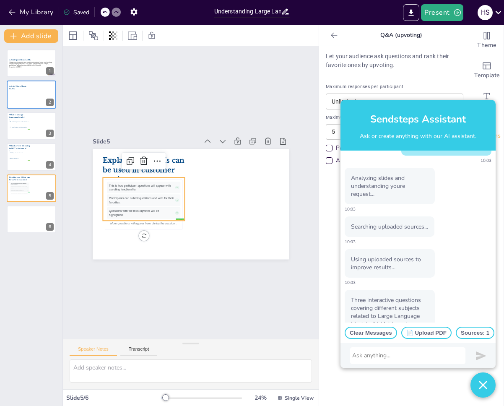
scroll to position [396, 0]
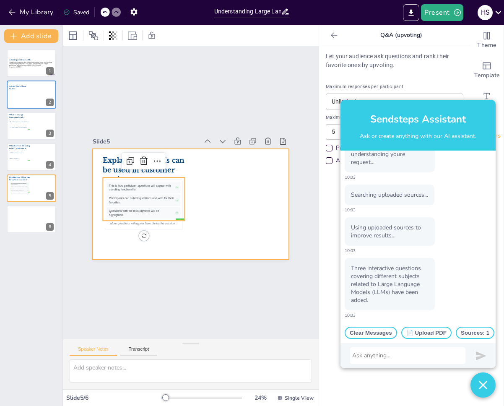
click at [265, 247] on div at bounding box center [191, 204] width 196 height 110
click at [143, 195] on div "Participants can submit questions and vote for their favorites. 3" at bounding box center [143, 200] width 73 height 11
click at [233, 224] on div at bounding box center [191, 204] width 196 height 110
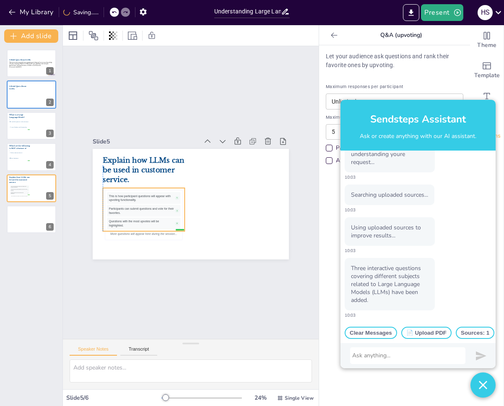
drag, startPoint x: 140, startPoint y: 193, endPoint x: 138, endPoint y: 203, distance: 10.7
click at [138, 207] on div "Participants can submit questions and vote for their favorites." at bounding box center [141, 211] width 65 height 8
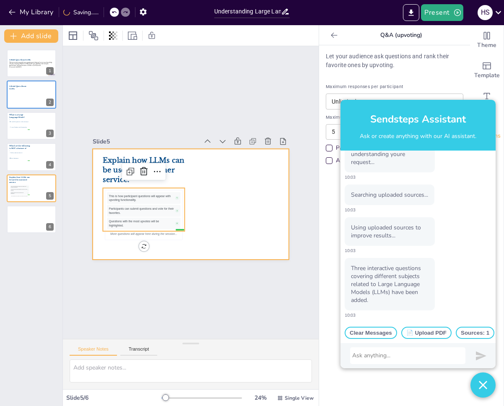
click at [208, 199] on div at bounding box center [191, 204] width 196 height 110
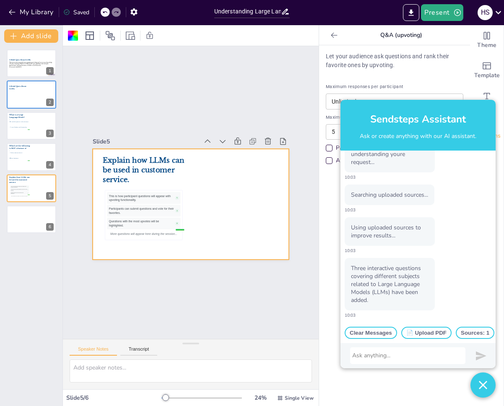
click at [485, 387] on img "button" at bounding box center [483, 385] width 8 height 25
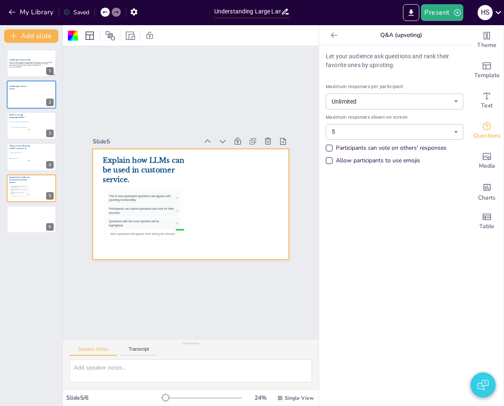
click at [385, 261] on div "Let your audience ask questions and rank their favorite ones by upvoting. Maxim…" at bounding box center [394, 225] width 151 height 361
click at [21, 123] on li "A model that generates text based on input" at bounding box center [19, 121] width 21 height 5
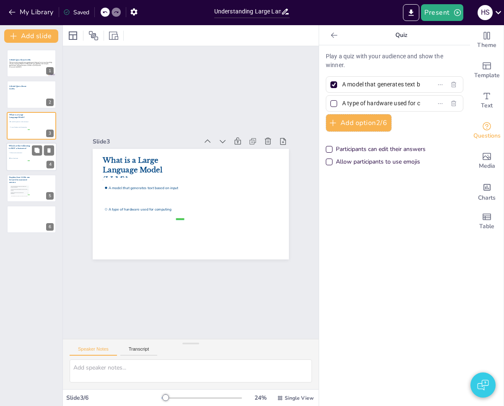
click at [20, 154] on li "Ability to understand context" at bounding box center [19, 152] width 21 height 5
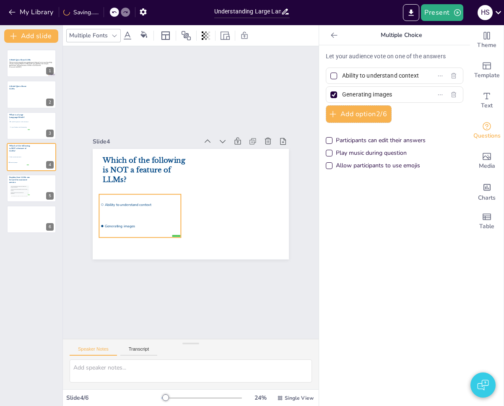
drag, startPoint x: 113, startPoint y: 197, endPoint x: 110, endPoint y: 214, distance: 16.8
click at [110, 216] on li "Generating images" at bounding box center [140, 226] width 82 height 21
click at [17, 193] on div "Questions with the most upvotes will be highlighted." at bounding box center [18, 193] width 17 height 2
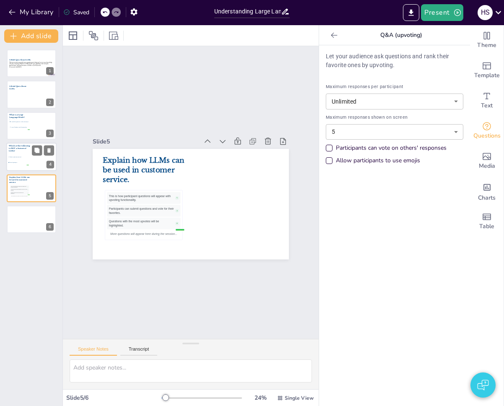
click at [10, 158] on li "Ability to understand context" at bounding box center [18, 156] width 21 height 5
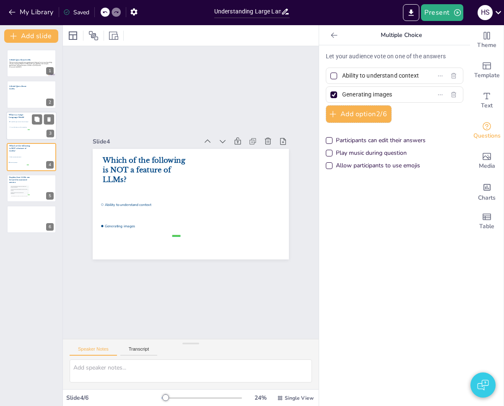
click at [17, 128] on li "A type of hardware used for computing" at bounding box center [19, 127] width 21 height 5
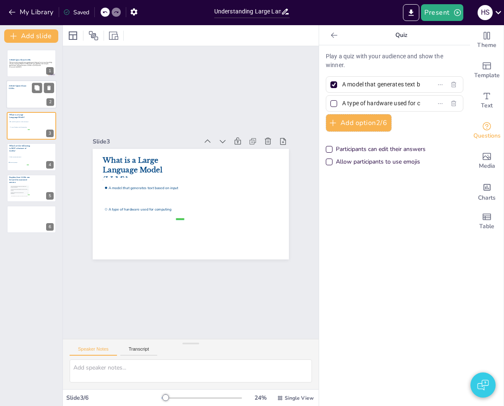
click at [18, 93] on div at bounding box center [31, 95] width 50 height 29
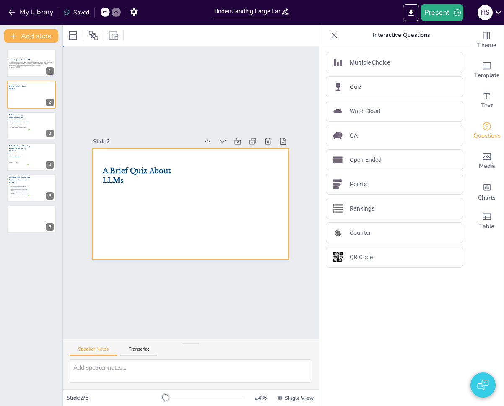
click at [118, 211] on div at bounding box center [191, 204] width 196 height 110
click at [493, 384] on button "button" at bounding box center [483, 385] width 25 height 25
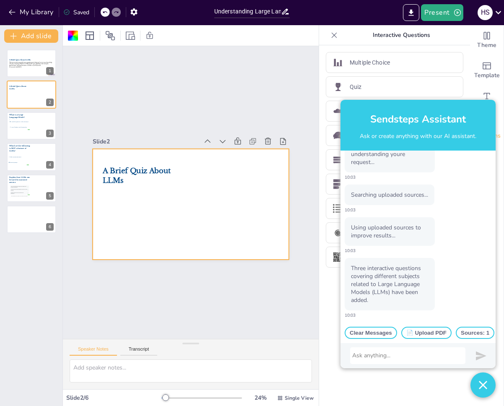
click at [401, 354] on div at bounding box center [407, 356] width 111 height 8
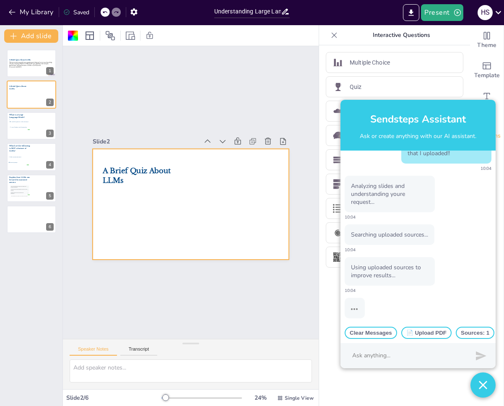
scroll to position [592, 0]
checkbox input "false"
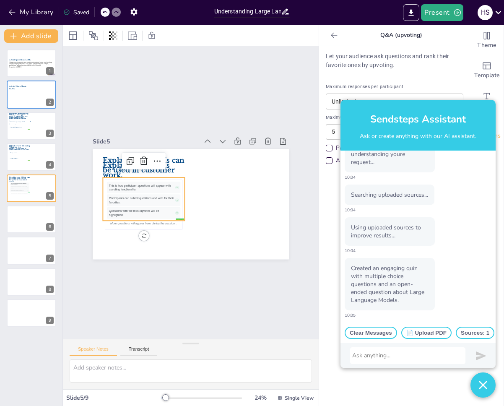
scroll to position [632, 0]
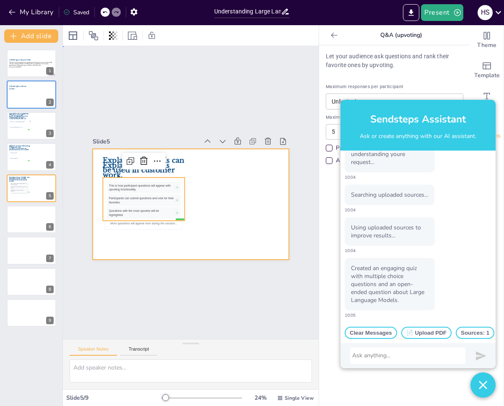
click at [209, 240] on div at bounding box center [191, 204] width 196 height 110
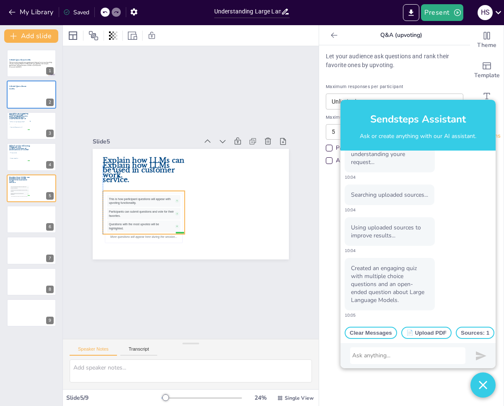
drag, startPoint x: 151, startPoint y: 206, endPoint x: 150, endPoint y: 220, distance: 13.5
click at [150, 223] on div "Questions with the most upvotes will be highlighted." at bounding box center [141, 227] width 65 height 8
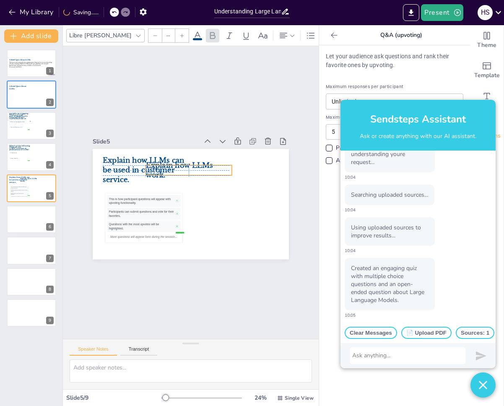
drag, startPoint x: 164, startPoint y: 161, endPoint x: 205, endPoint y: 162, distance: 40.7
click at [205, 162] on p "Explain how LLMs work." at bounding box center [189, 170] width 86 height 19
click at [178, 146] on icon at bounding box center [182, 148] width 8 height 8
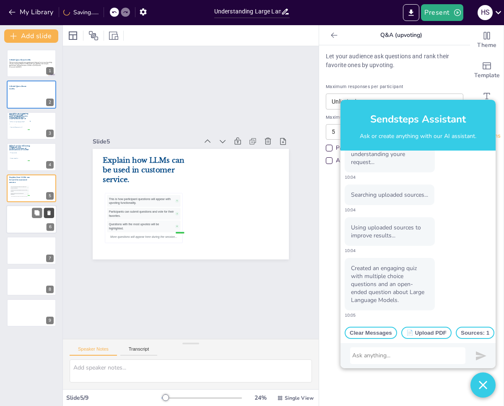
click at [54, 211] on button at bounding box center [49, 213] width 10 height 10
click at [50, 211] on icon at bounding box center [49, 213] width 6 height 6
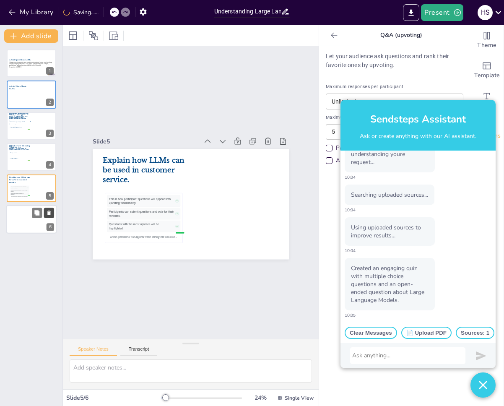
click at [50, 211] on icon at bounding box center [49, 213] width 6 height 6
click at [437, 275] on div "Created an engaging quiz with multiple choice questions and an open-ended quest…" at bounding box center [418, 288] width 147 height 60
click at [386, 353] on div at bounding box center [407, 356] width 111 height 8
click at [386, 358] on div at bounding box center [407, 356] width 111 height 8
click at [383, 353] on div at bounding box center [407, 356] width 111 height 8
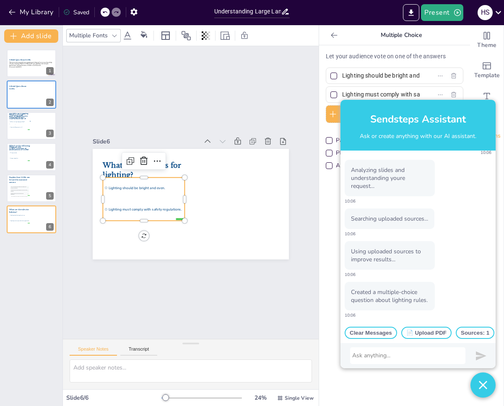
scroll to position [843, 0]
click at [439, 259] on div "Using uploaded sources to improve results... 10:06" at bounding box center [418, 259] width 147 height 37
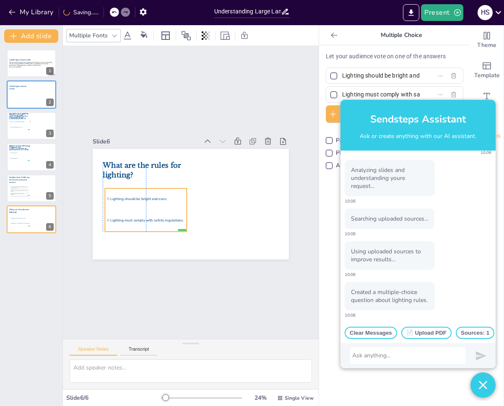
drag, startPoint x: 144, startPoint y: 199, endPoint x: 143, endPoint y: 210, distance: 10.9
click at [143, 210] on li "Lighting must comply with safety regulations." at bounding box center [146, 220] width 82 height 21
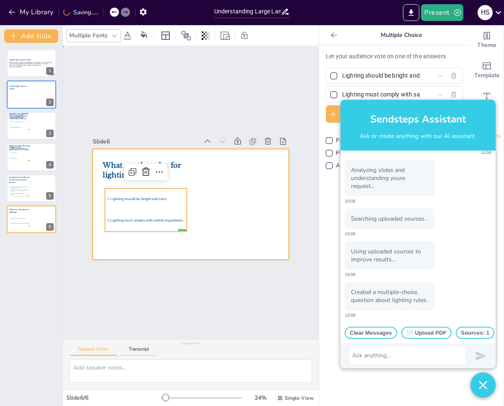
click at [210, 200] on div at bounding box center [191, 204] width 196 height 110
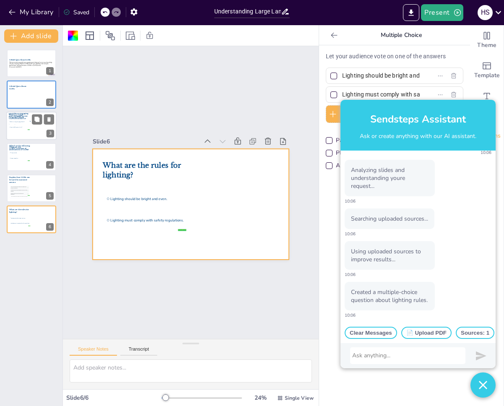
click at [21, 134] on div at bounding box center [31, 126] width 50 height 29
type input "What is a Large Language Model?"
type input "How do LLMs generate text?"
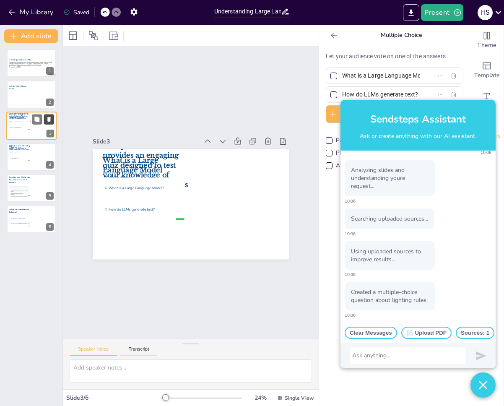
click at [51, 117] on icon at bounding box center [49, 119] width 6 height 6
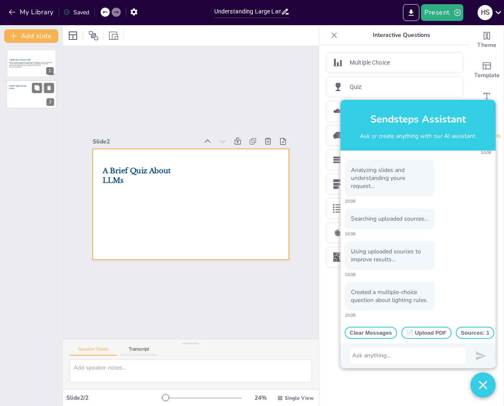
click at [24, 100] on div at bounding box center [31, 95] width 50 height 29
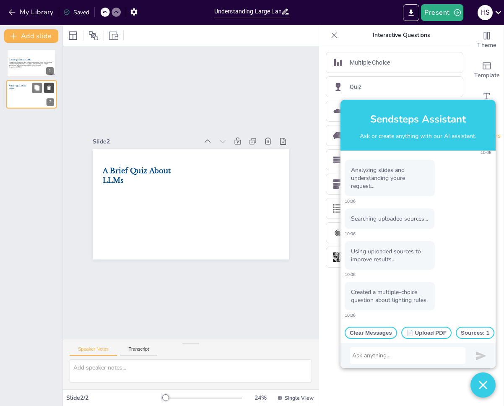
click at [50, 88] on icon at bounding box center [48, 88] width 3 height 5
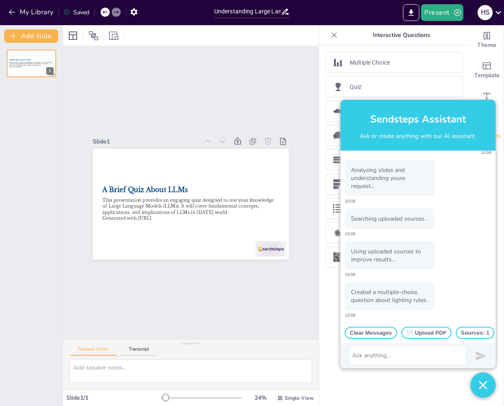
click at [401, 294] on p "Created a multiple-choice question about lighting rules." at bounding box center [390, 296] width 78 height 16
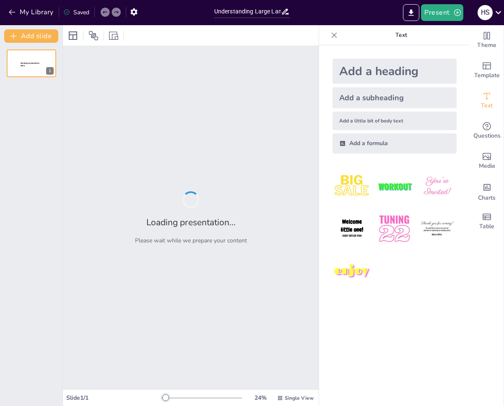
type input "Understanding Large Language Models: A Quiz"
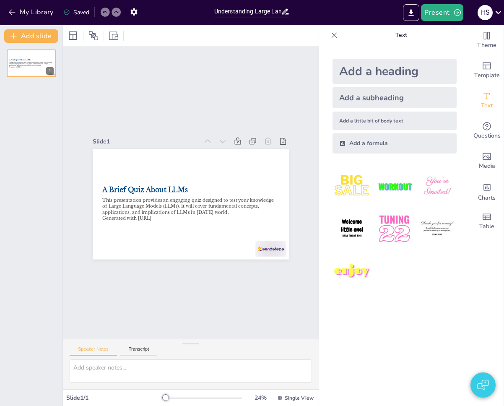
click at [490, 386] on button "button" at bounding box center [483, 385] width 25 height 25
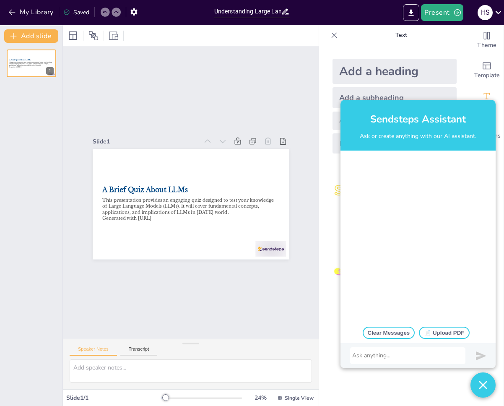
click at [446, 329] on button "📄 Upload PDF" at bounding box center [444, 333] width 50 height 12
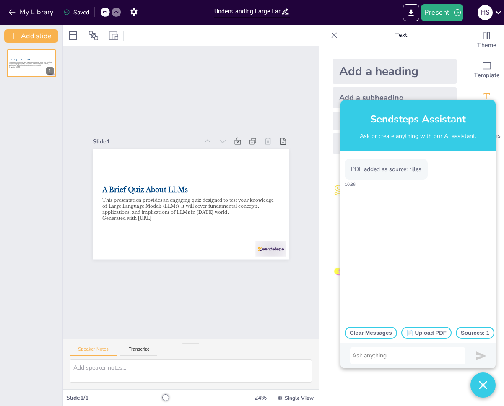
click at [401, 352] on div at bounding box center [407, 356] width 111 height 8
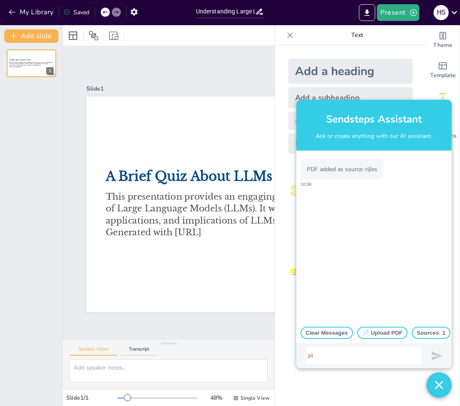
click at [386, 327] on button "📄 Upload PDF" at bounding box center [382, 333] width 50 height 12
click at [361, 266] on div "PDF added as source: rijles 10:36 PDF added as source: cs 10:36" at bounding box center [373, 237] width 155 height 172
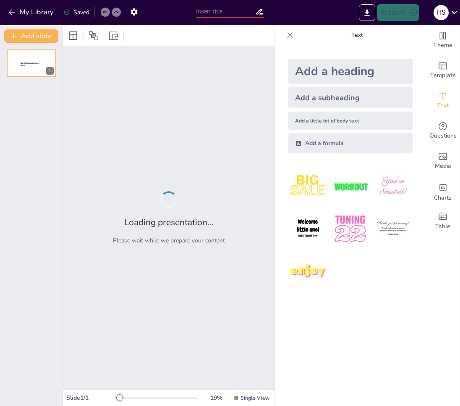
type input "Understanding Large Language Models: A Quiz"
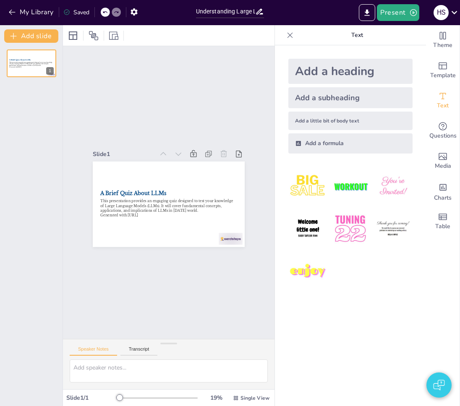
click at [436, 378] on img "button" at bounding box center [438, 385] width 11 height 20
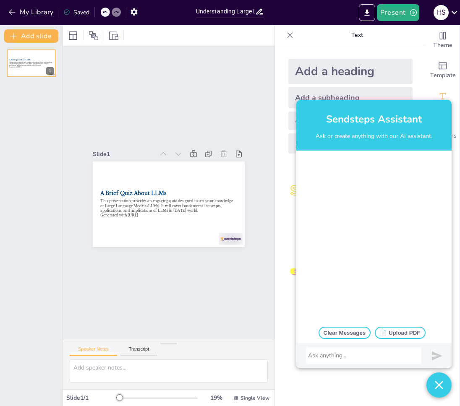
click at [403, 331] on button "📄 Upload PDF" at bounding box center [400, 333] width 50 height 12
click at [373, 356] on div at bounding box center [363, 356] width 111 height 8
paste div
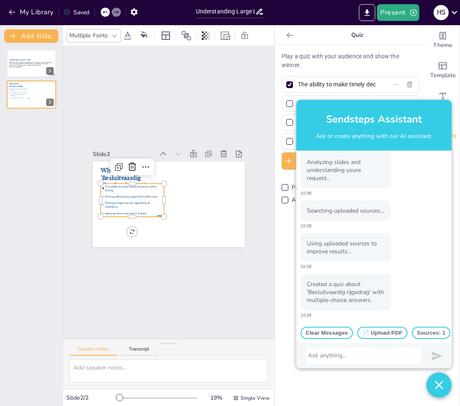
scroll to position [112, 0]
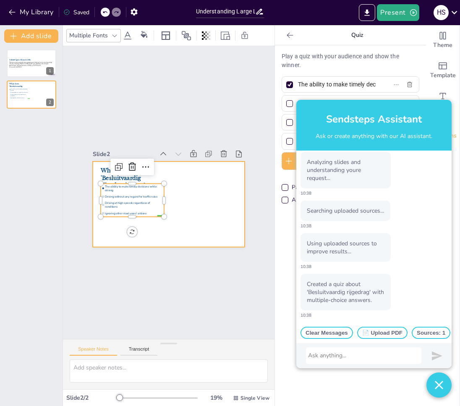
click at [185, 230] on div at bounding box center [167, 204] width 160 height 101
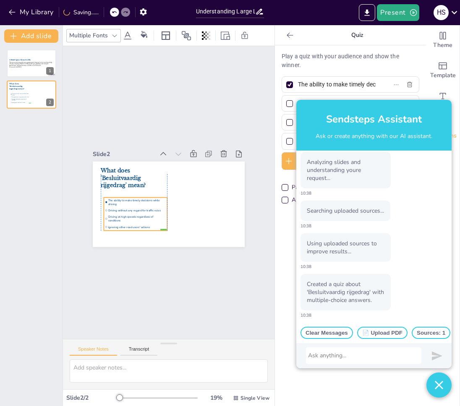
drag, startPoint x: 139, startPoint y: 193, endPoint x: 140, endPoint y: 206, distance: 13.9
click at [140, 209] on span "Driving without any regard for traffic rules" at bounding box center [137, 211] width 58 height 4
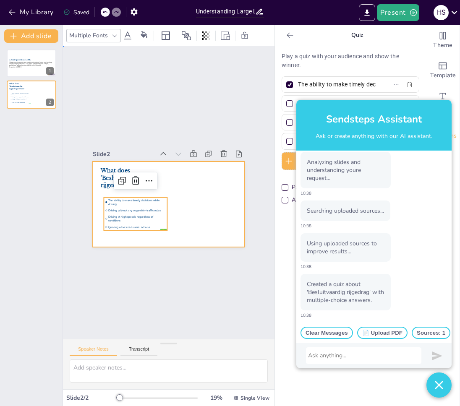
click at [198, 203] on div at bounding box center [167, 204] width 160 height 101
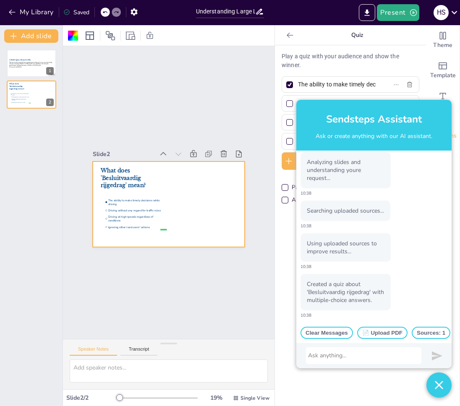
click at [347, 355] on div at bounding box center [363, 356] width 111 height 8
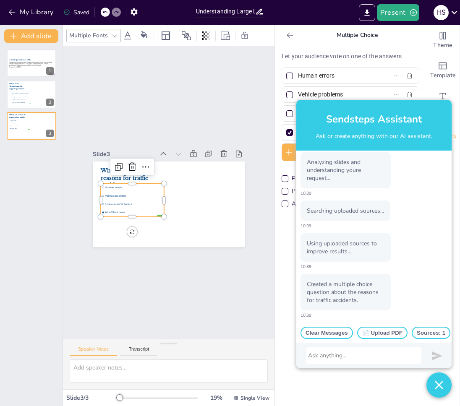
scroll to position [340, 0]
click at [165, 256] on div "Slide 1 A Brief Quiz About LLMs This presentation provides an engaging quiz des…" at bounding box center [168, 192] width 241 height 313
drag, startPoint x: 133, startPoint y: 203, endPoint x: 132, endPoint y: 214, distance: 11.4
click at [132, 214] on li "Environmental factors" at bounding box center [133, 216] width 63 height 8
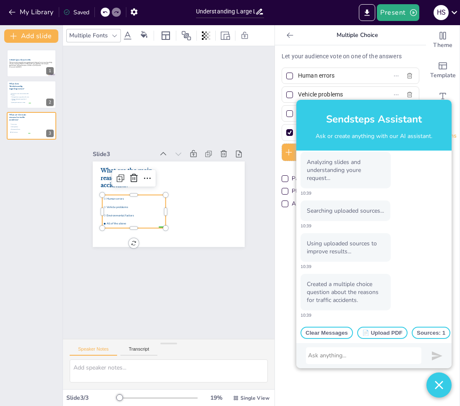
click at [387, 356] on div at bounding box center [363, 356] width 111 height 8
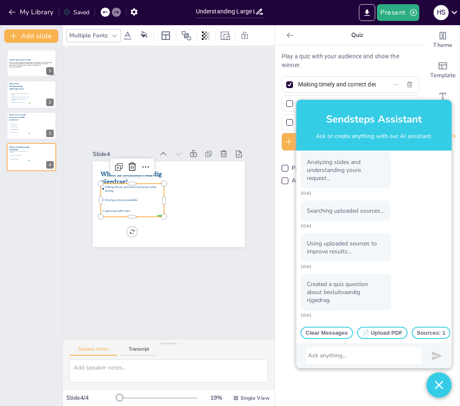
scroll to position [559, 0]
click at [202, 282] on div "Slide 1 A Brief Quiz About LLMs This presentation provides an engaging quiz des…" at bounding box center [168, 192] width 211 height 293
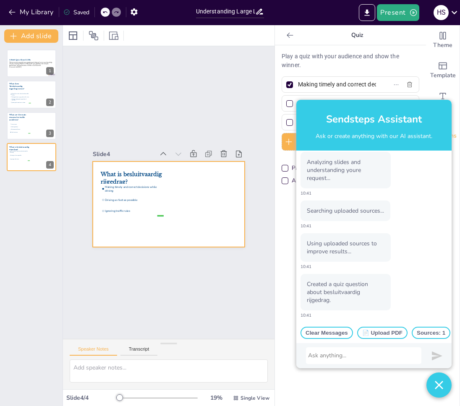
click at [167, 224] on div at bounding box center [166, 203] width 166 height 115
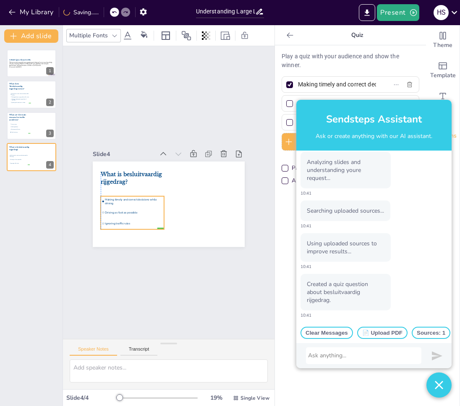
drag, startPoint x: 141, startPoint y: 201, endPoint x: 138, endPoint y: 212, distance: 10.9
click at [138, 212] on li "Driving as fast as possible" at bounding box center [132, 212] width 63 height 10
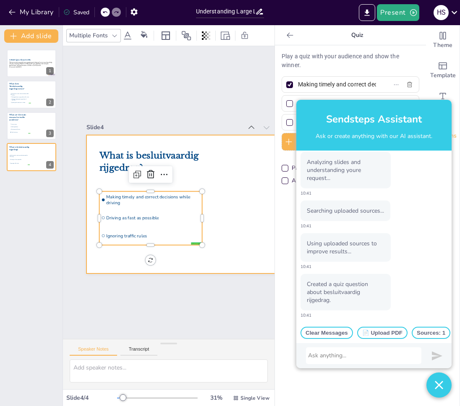
click at [250, 194] on div at bounding box center [207, 209] width 259 height 164
